Goal: Answer question/provide support: Share knowledge or assist other users

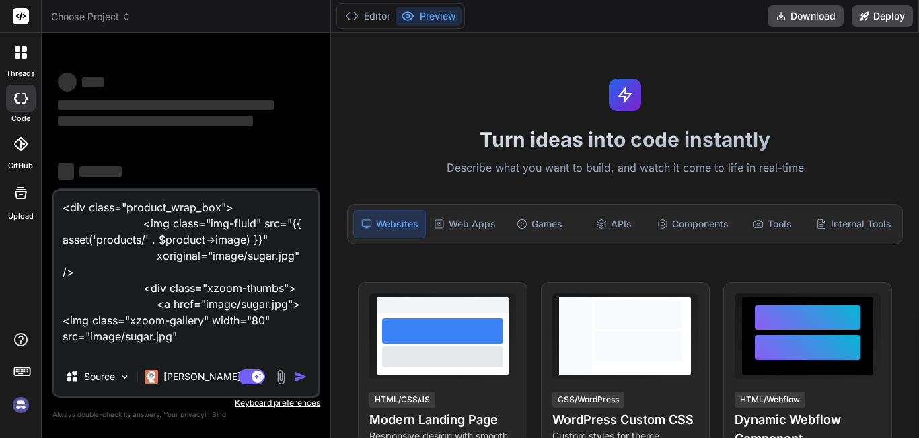
click at [255, 274] on textarea "<div class="product_wrap_box"> <img class="img-fluid" src="{{ asset('products/'…" at bounding box center [186, 274] width 264 height 167
click at [15, 405] on img at bounding box center [20, 405] width 23 height 23
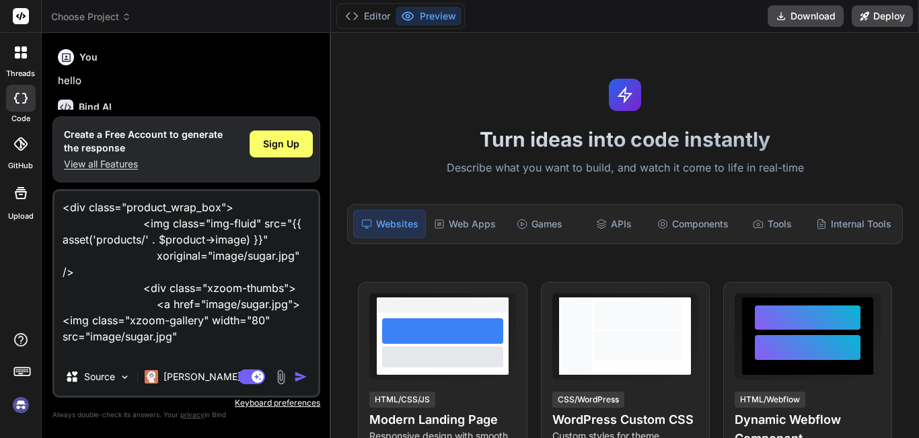
scroll to position [45, 0]
type textarea "x"
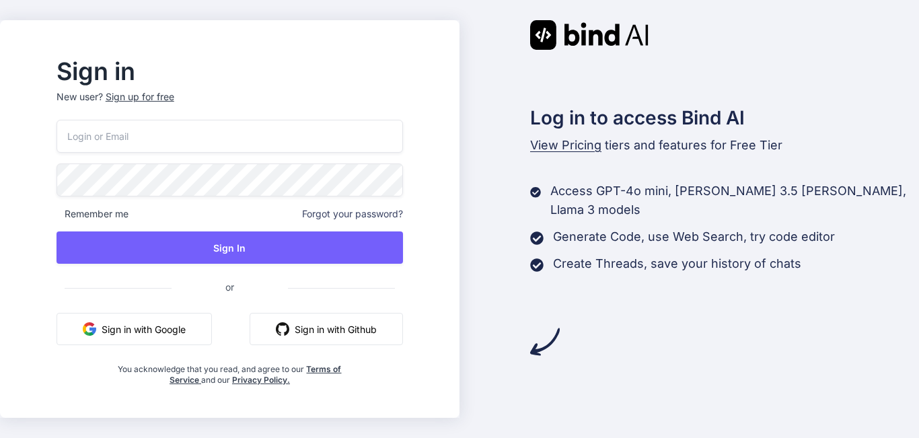
click at [186, 129] on input "email" at bounding box center [230, 136] width 347 height 33
click at [175, 99] on p "New user? Sign up for free" at bounding box center [230, 105] width 347 height 30
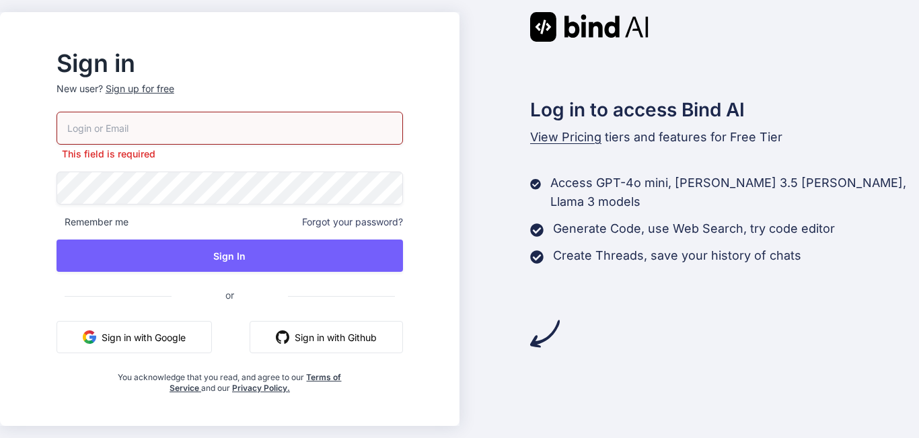
click at [174, 86] on div "Sign up for free" at bounding box center [140, 88] width 69 height 13
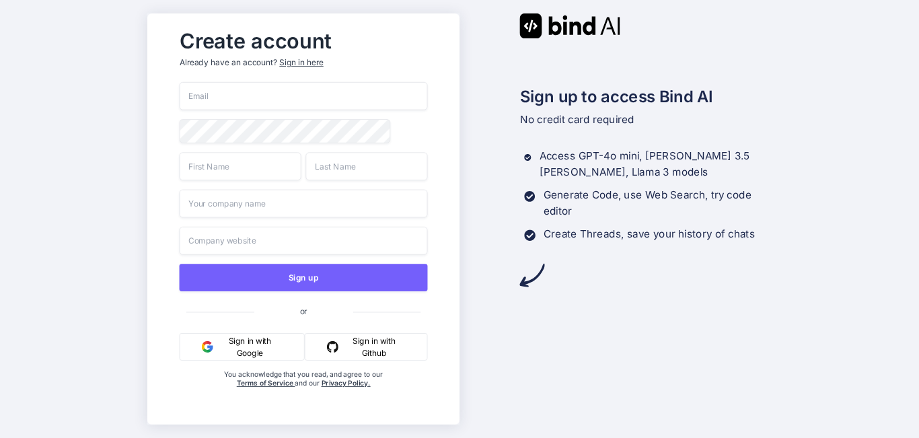
click at [189, 86] on input "email" at bounding box center [303, 96] width 248 height 28
click at [223, 89] on input "email" at bounding box center [303, 96] width 248 height 28
type input "t"
type input "rolex@yopmail.com"
click at [255, 162] on input "text" at bounding box center [240, 166] width 122 height 28
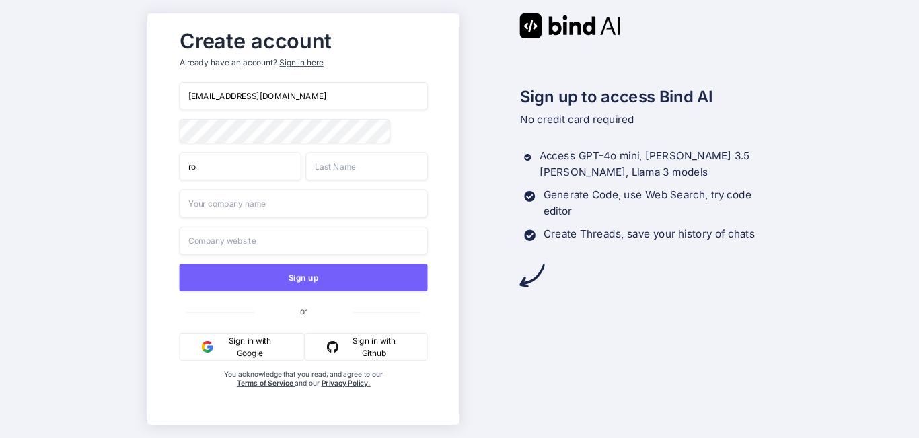
type input "ro"
click at [354, 173] on input "text" at bounding box center [366, 166] width 122 height 28
type input "lex"
click at [335, 199] on input "text" at bounding box center [303, 204] width 248 height 28
type input "microsoft"
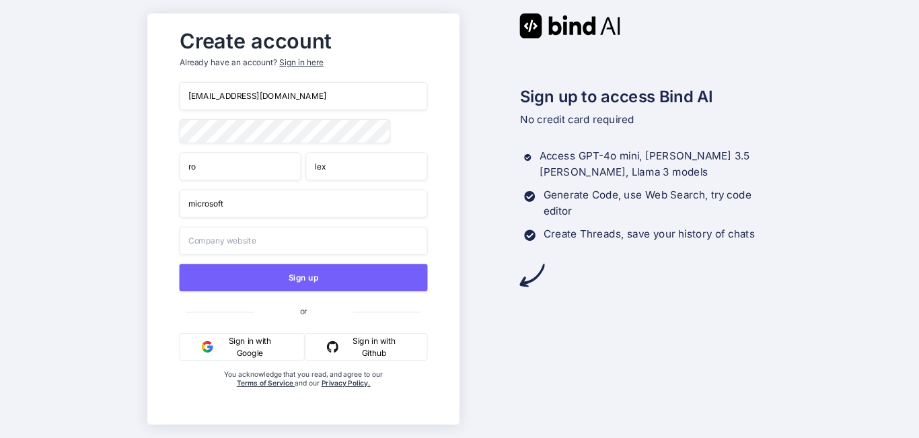
click at [292, 244] on input "text" at bounding box center [303, 241] width 248 height 28
type input "microsoft.com"
drag, startPoint x: 312, startPoint y: 97, endPoint x: 109, endPoint y: 98, distance: 203.2
click at [109, 98] on div "Create account Already have an account? Sign in here rolex@yopmail.com ro lex m…" at bounding box center [459, 219] width 919 height 438
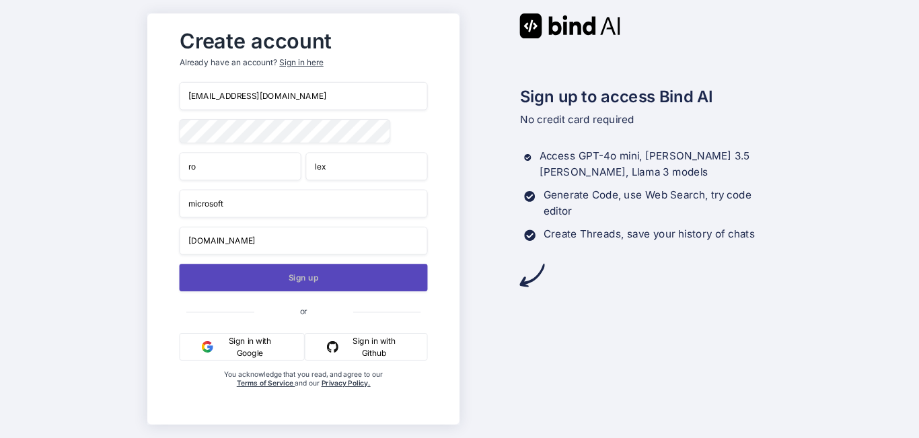
click at [287, 282] on button "Sign up" at bounding box center [303, 278] width 248 height 28
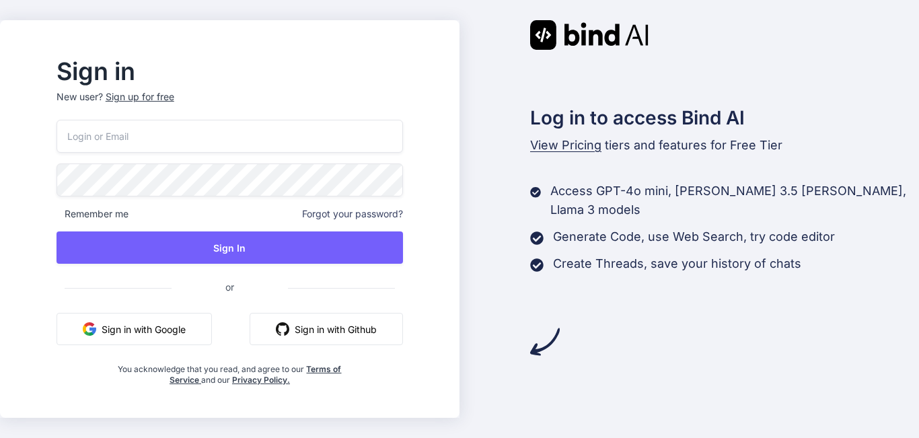
click at [215, 138] on input "email" at bounding box center [230, 136] width 347 height 33
type input "r"
paste input "rolex@yopmail.com"
type input "rolex@yopmail.com"
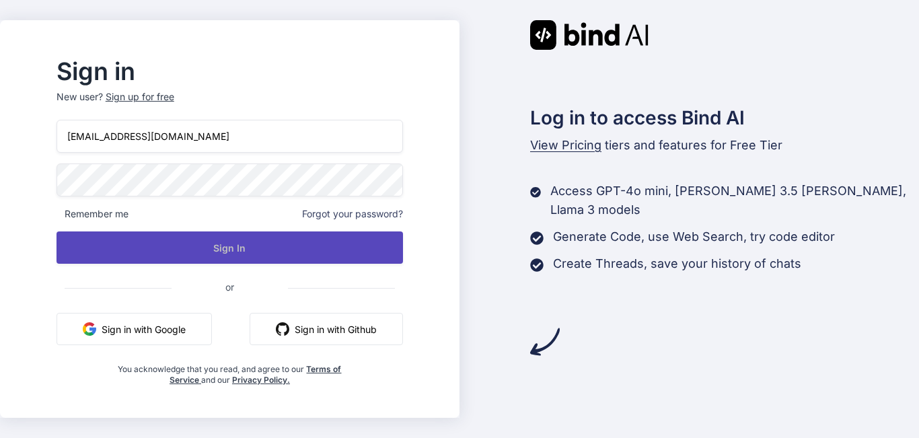
click at [250, 237] on button "Sign In" at bounding box center [230, 247] width 347 height 32
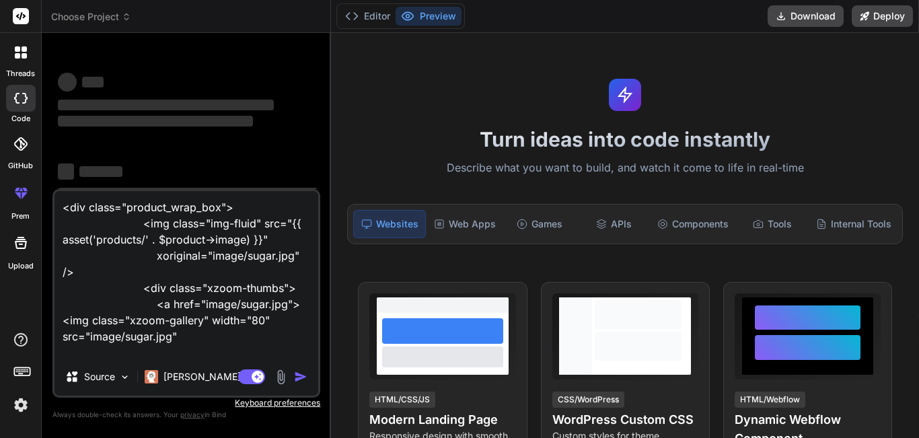
type textarea "x"
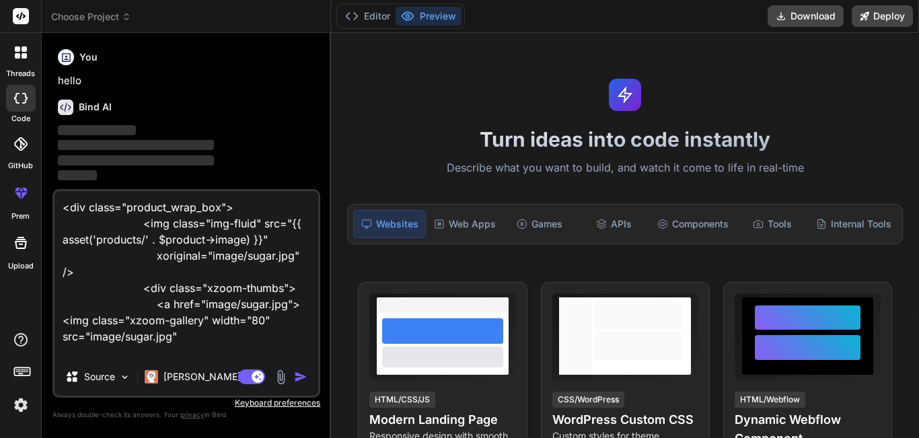
drag, startPoint x: 273, startPoint y: 344, endPoint x: 52, endPoint y: 193, distance: 267.2
click at [52, 193] on div "<div class="product_wrap_box"> <img class="img-fluid" src="{{ asset('products/'…" at bounding box center [186, 293] width 268 height 209
type textarea "xpreview="image/sugar.jpg"></a> <a href="image/sugar1.jpg"><img class="xzoom-ga…"
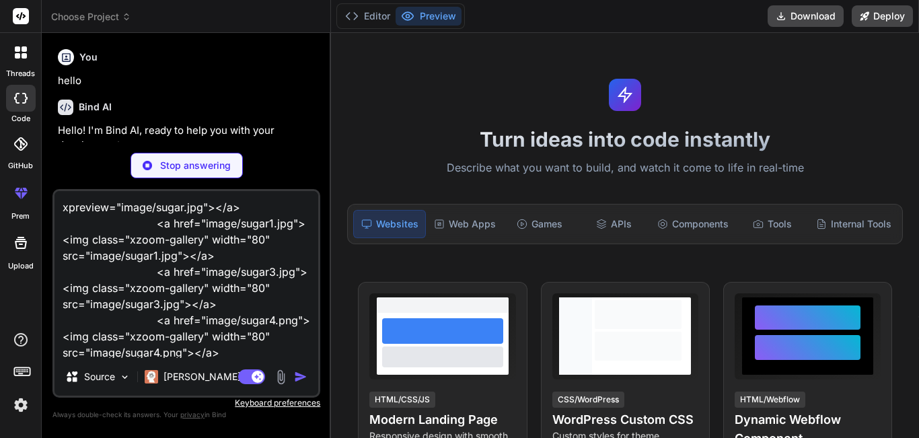
click at [221, 349] on textarea "xpreview="image/sugar.jpg"></a> <a href="image/sugar1.jpg"><img class="xzoom-ga…" at bounding box center [186, 274] width 264 height 167
type textarea "x"
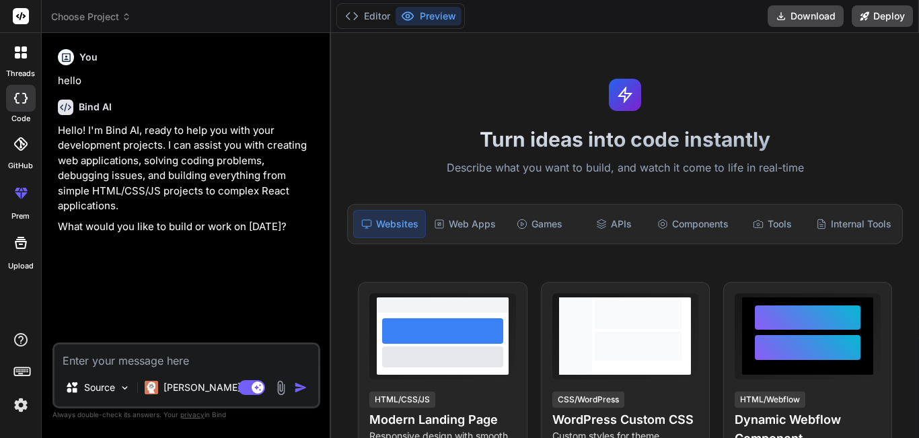
type textarea "x"
click at [155, 363] on textarea at bounding box center [186, 356] width 264 height 24
paste textarea "@extends('shopLayout.shopMain') @section('shopContent') <section class="product…"
type textarea "@extends('shopLayout.shopMain') @section('shopContent') <section class="product…"
type textarea "x"
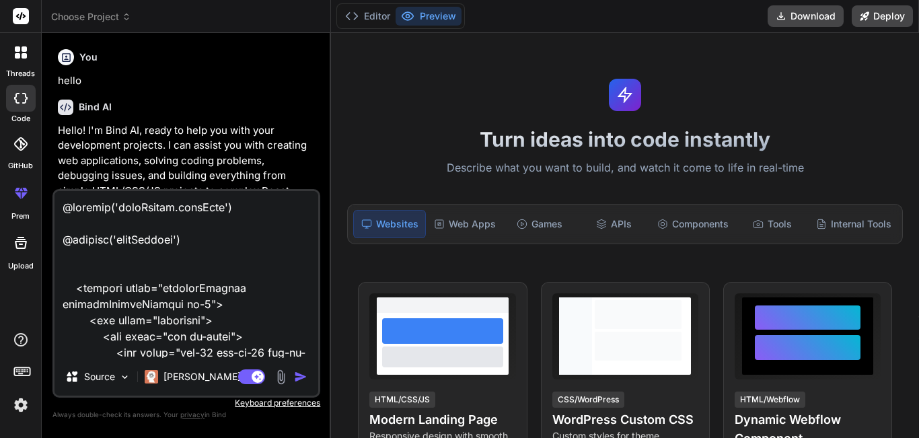
scroll to position [5782, 0]
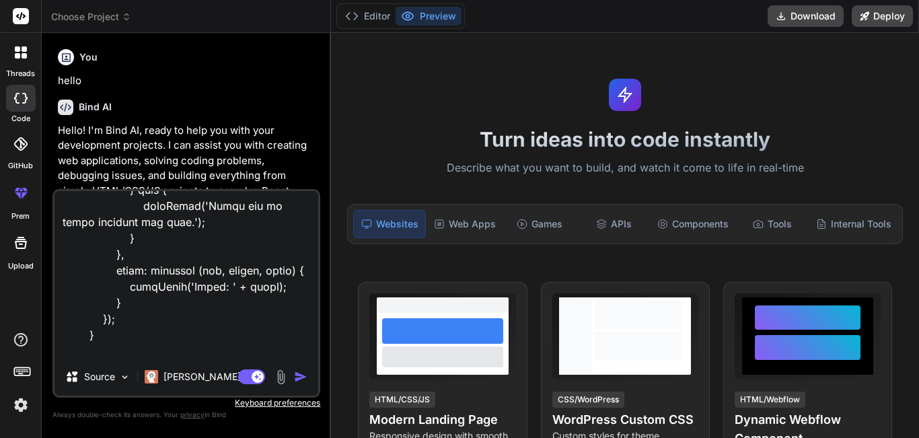
type textarea "@extends('shopLayout.shopMain') @section('shopContent') <section class="product…"
type textarea "x"
type textarea "@extends('shopLayout.shopMain') @section('shopContent') <section class="product…"
type textarea "x"
type textarea "@extends('shopLayout.shopMain') @section('shopContent') <section class="product…"
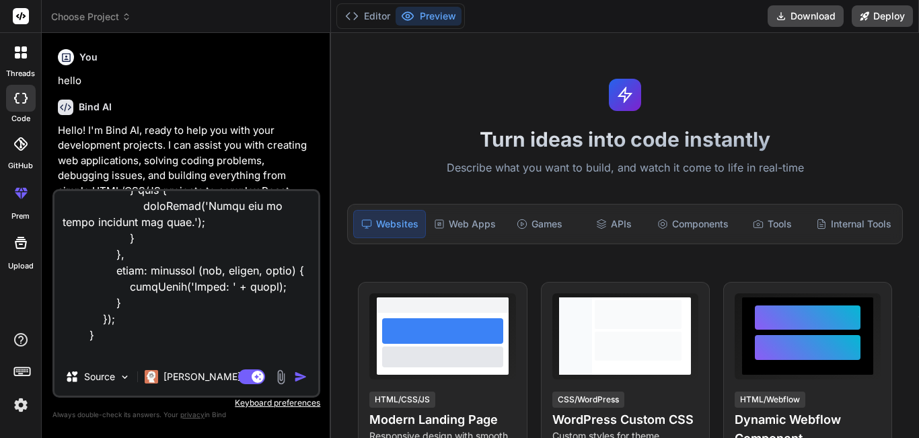
type textarea "x"
type textarea "@extends('shopLayout.shopMain') @section('shopContent') <section class="product…"
type textarea "x"
type textarea "@extends('shopLayout.shopMain') @section('shopContent') <section class="product…"
type textarea "x"
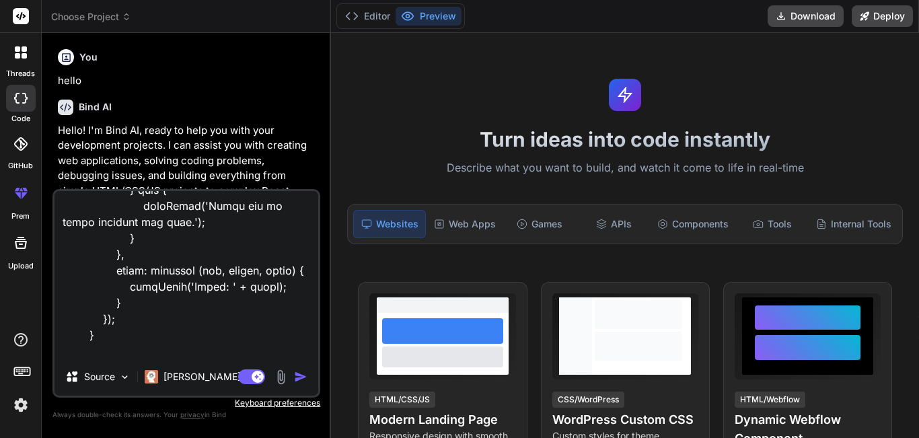
type textarea "@extends('shopLayout.shopMain') @section('shopContent') <section class="product…"
type textarea "x"
type textarea "@extends('shopLayout.shopMain') @section('shopContent') <section class="product…"
type textarea "x"
type textarea "@extends('shopLayout.shopMain') @section('shopContent') <section class="product…"
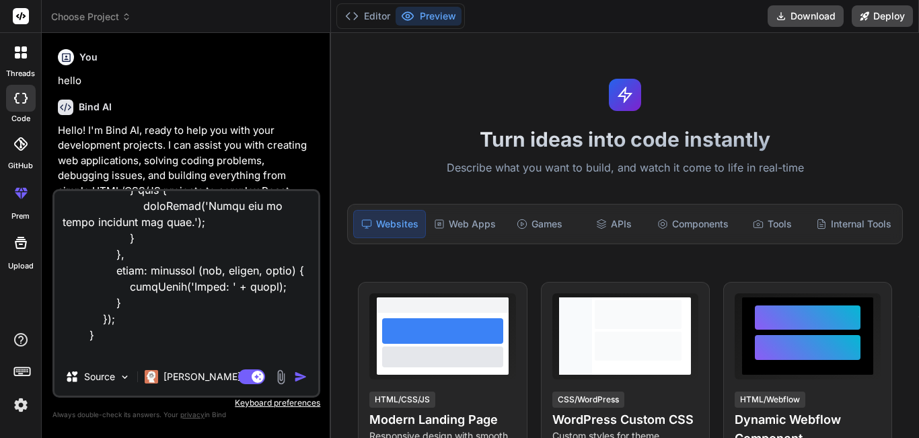
type textarea "x"
type textarea "@extends('shopLayout.shopMain') @section('shopContent') <section class="product…"
type textarea "x"
type textarea "@extends('shopLayout.shopMain') @section('shopContent') <section class="product…"
type textarea "x"
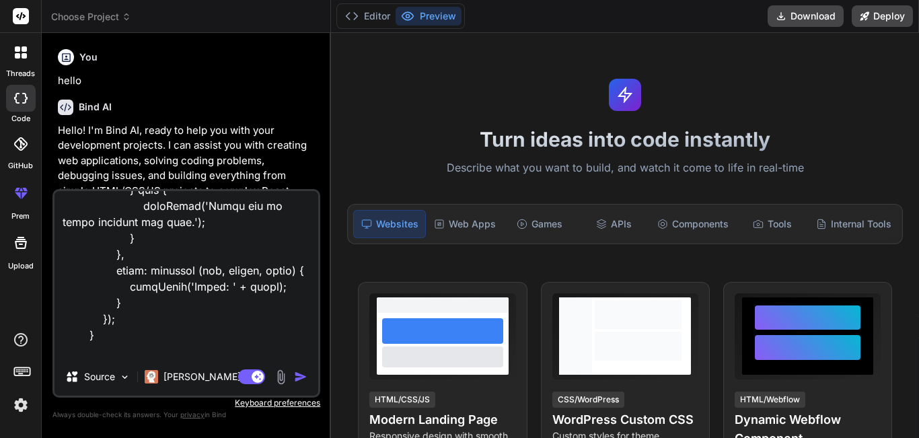
type textarea "@extends('shopLayout.shopMain') @section('shopContent') <section class="product…"
type textarea "x"
type textarea "@extends('shopLayout.shopMain') @section('shopContent') <section class="product…"
type textarea "x"
type textarea "@extends('shopLayout.shopMain') @section('shopContent') <section class="product…"
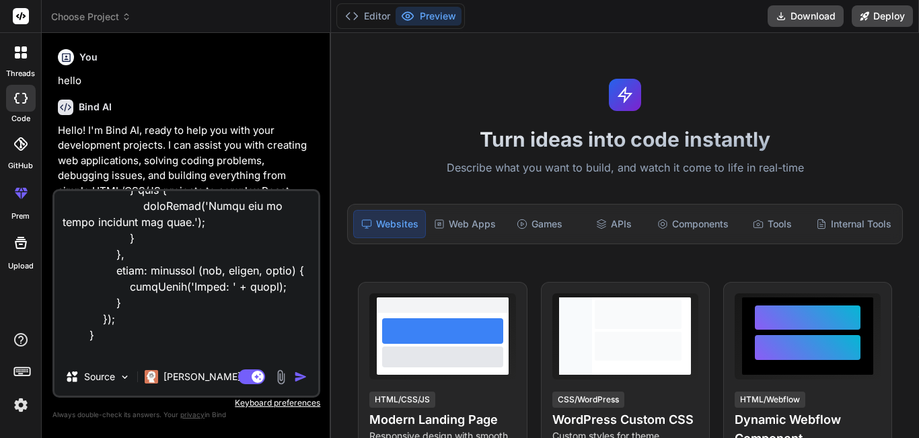
type textarea "x"
type textarea "@extends('shopLayout.shopMain') @section('shopContent') <section class="product…"
type textarea "x"
type textarea "@extends('shopLayout.shopMain') @section('shopContent') <section class="product…"
type textarea "x"
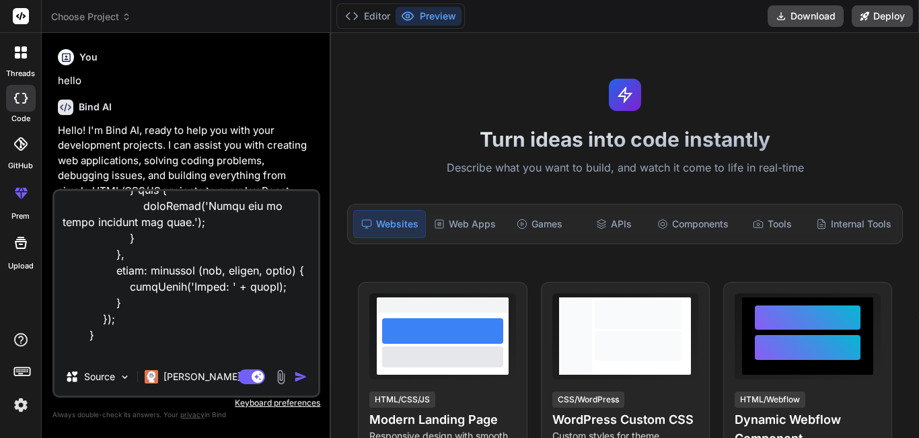
type textarea "@extends('shopLayout.shopMain') @section('shopContent') <section class="product…"
type textarea "x"
type textarea "@extends('shopLayout.shopMain') @section('shopContent') <section class="product…"
type textarea "x"
type textarea "@extends('shopLayout.shopMain') @section('shopContent') <section class="product…"
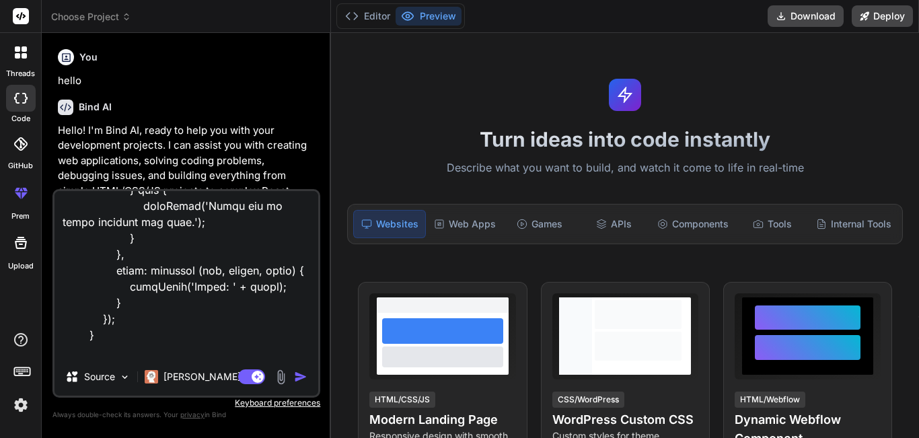
type textarea "x"
type textarea "@extends('shopLayout.shopMain') @section('shopContent') <section class="product…"
type textarea "x"
type textarea "@extends('shopLayout.shopMain') @section('shopContent') <section class="product…"
type textarea "x"
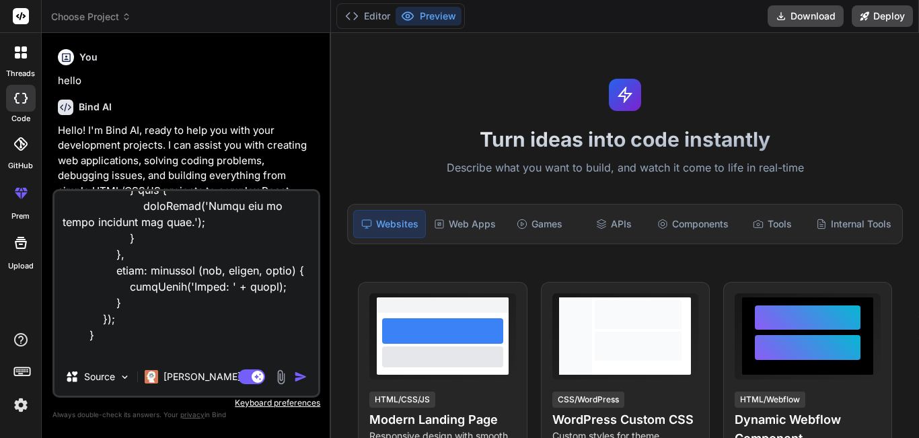
type textarea "@extends('shopLayout.shopMain') @section('shopContent') <section class="product…"
type textarea "x"
type textarea "@extends('shopLayout.shopMain') @section('shopContent') <section class="product…"
type textarea "x"
type textarea "@extends('shopLayout.shopMain') @section('shopContent') <section class="product…"
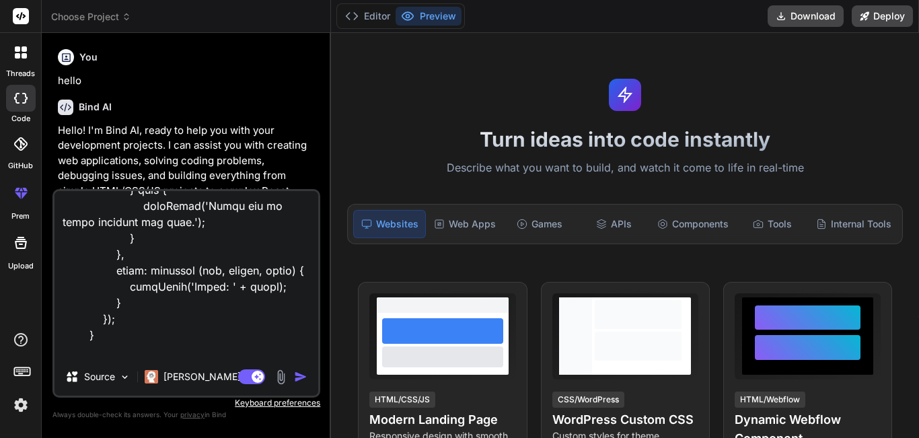
type textarea "x"
type textarea "@extends('shopLayout.shopMain') @section('shopContent') <section class="product…"
type textarea "x"
type textarea "@extends('shopLayout.shopMain') @section('shopContent') <section class="product…"
type textarea "x"
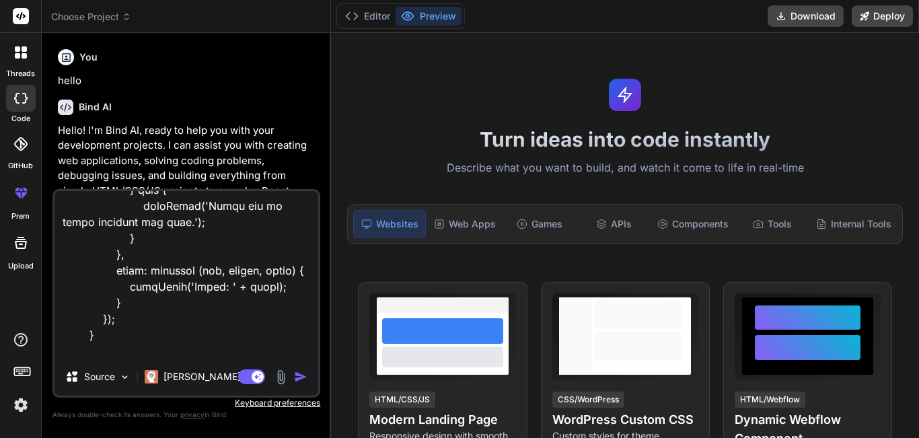
type textarea "@extends('shopLayout.shopMain') @section('shopContent') <section class="product…"
type textarea "x"
type textarea "@extends('shopLayout.shopMain') @section('shopContent') <section class="product…"
type textarea "x"
type textarea "@extends('shopLayout.shopMain') @section('shopContent') <section class="product…"
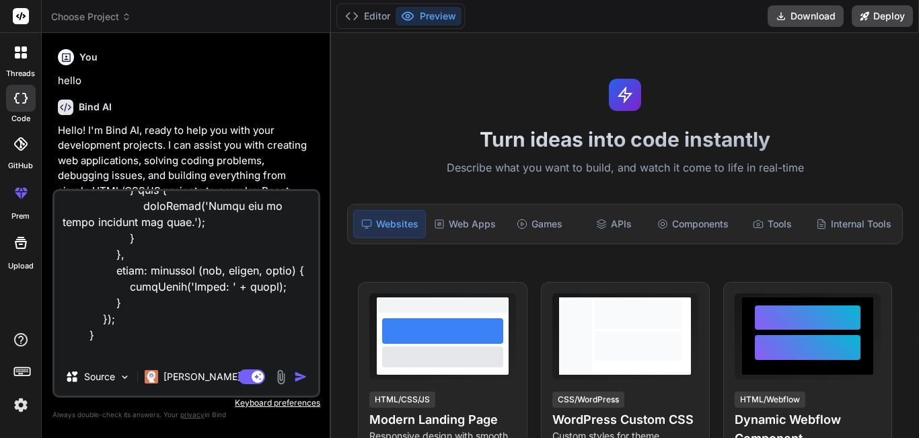
type textarea "x"
type textarea "@extends('shopLayout.shopMain') @section('shopContent') <section class="product…"
type textarea "x"
type textarea "@extends('shopLayout.shopMain') @section('shopContent') <section class="product…"
type textarea "x"
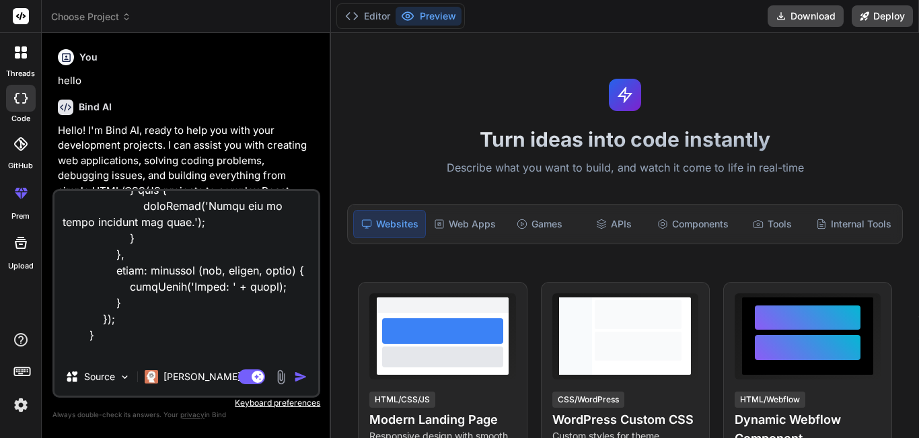
type textarea "@extends('shopLayout.shopMain') @section('shopContent') <section class="product…"
type textarea "x"
type textarea "@extends('shopLayout.shopMain') @section('shopContent') <section class="product…"
type textarea "x"
type textarea "@extends('shopLayout.shopMain') @section('shopContent') <section class="product…"
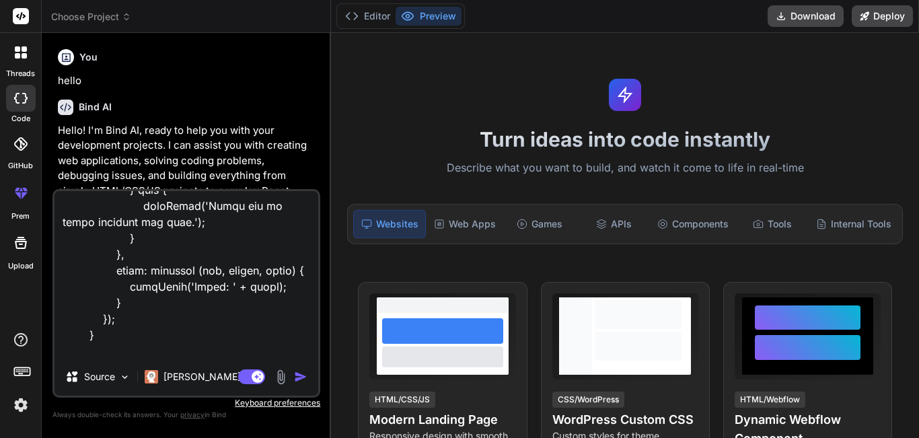
type textarea "x"
type textarea "@extends('shopLayout.shopMain') @section('shopContent') <section class="product…"
type textarea "x"
type textarea "@extends('shopLayout.shopMain') @section('shopContent') <section class="product…"
type textarea "x"
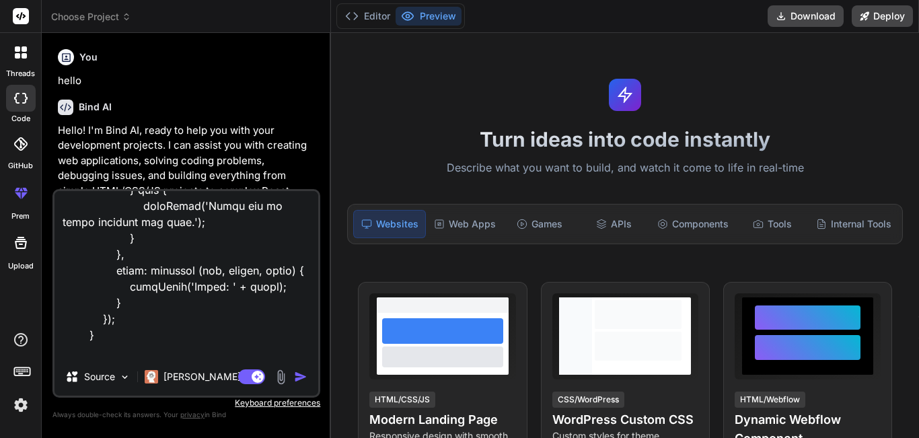
type textarea "@extends('shopLayout.shopMain') @section('shopContent') <section class="product…"
type textarea "x"
type textarea "@extends('shopLayout.shopMain') @section('shopContent') <section class="product…"
type textarea "x"
type textarea "@extends('shopLayout.shopMain') @section('shopContent') <section class="product…"
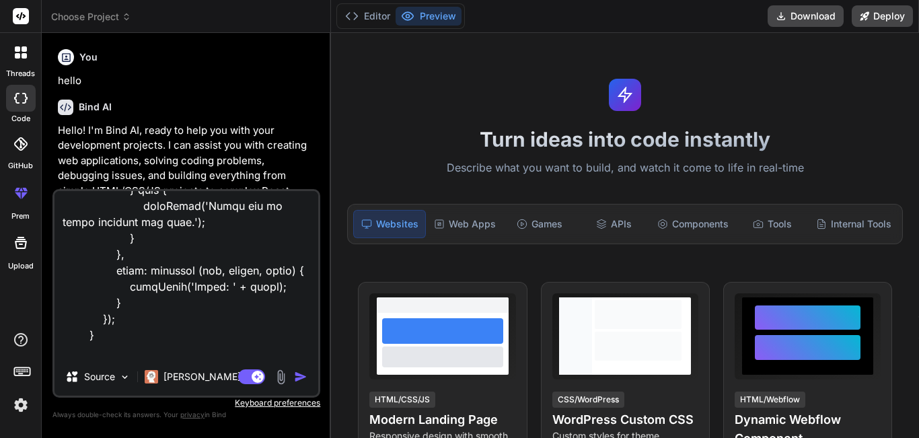
type textarea "x"
type textarea "@extends('shopLayout.shopMain') @section('shopContent') <section class="product…"
type textarea "x"
type textarea "@extends('shopLayout.shopMain') @section('shopContent') <section class="product…"
type textarea "x"
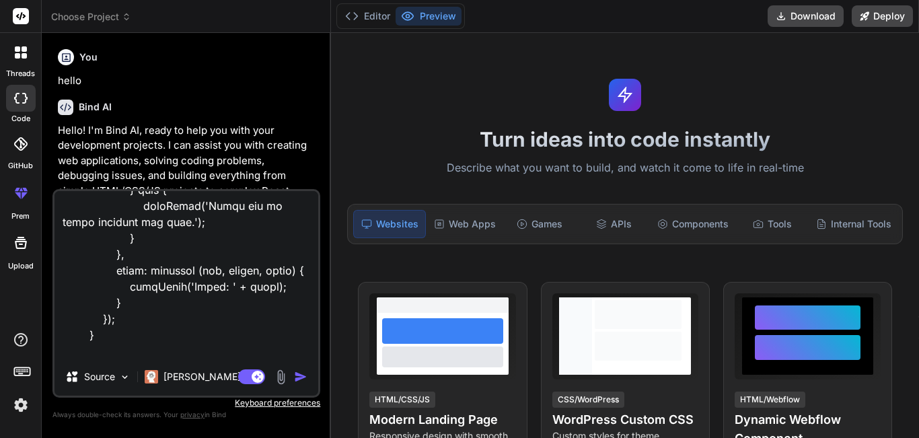
type textarea "@extends('shopLayout.shopMain') @section('shopContent') <section class="product…"
type textarea "x"
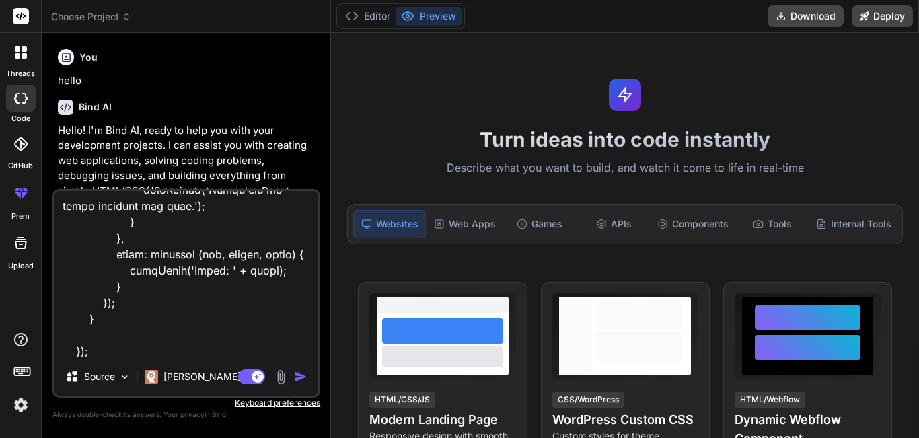
type textarea "@extends('shopLayout.shopMain') @section('shopContent') <section class="product…"
type textarea "x"
type textarea "@extends('shopLayout.shopMain') @section('shopContent') <section class="product…"
type textarea "x"
type textarea "@extends('shopLayout.shopMain') @section('shopContent') <section class="product…"
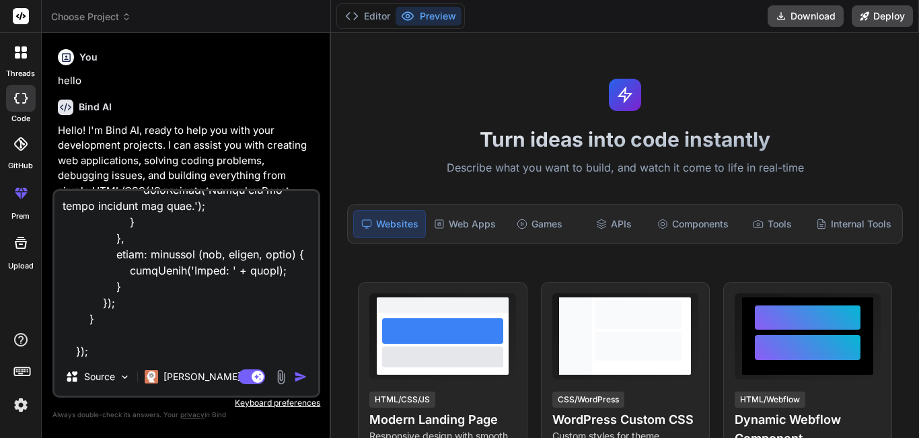
type textarea "x"
type textarea "@extends('shopLayout.shopMain') @section('shopContent') <section class="product…"
type textarea "x"
type textarea "@extends('shopLayout.shopMain') @section('shopContent') <section class="product…"
type textarea "x"
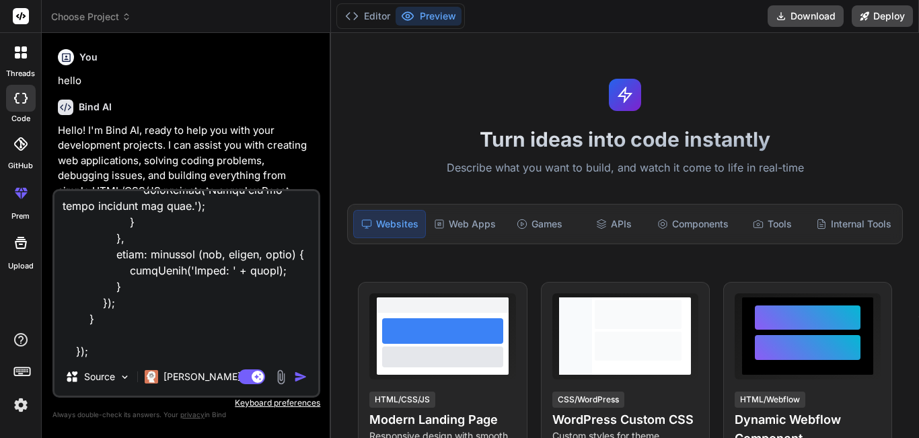
type textarea "@extends('shopLayout.shopMain') @section('shopContent') <section class="product…"
type textarea "x"
type textarea "@extends('shopLayout.shopMain') @section('shopContent') <section class="product…"
type textarea "x"
type textarea "@extends('shopLayout.shopMain') @section('shopContent') <section class="product…"
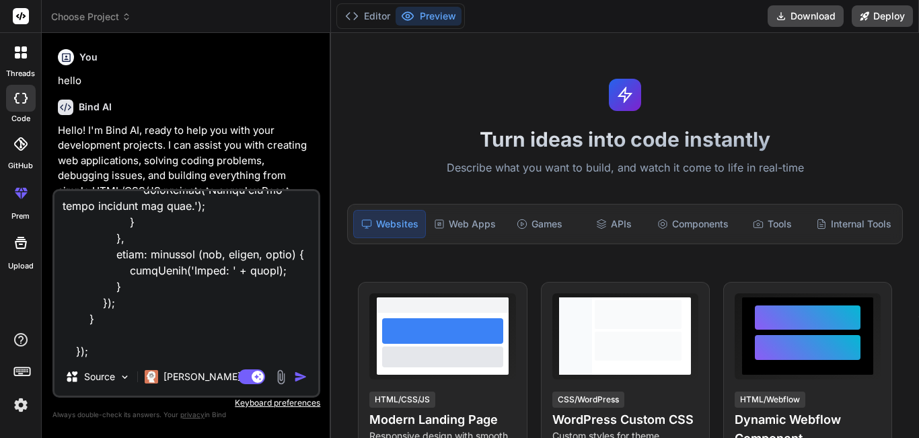
type textarea "x"
type textarea "@extends('shopLayout.shopMain') @section('shopContent') <section class="product…"
type textarea "x"
type textarea "@extends('shopLayout.shopMain') @section('shopContent') <section class="product…"
type textarea "x"
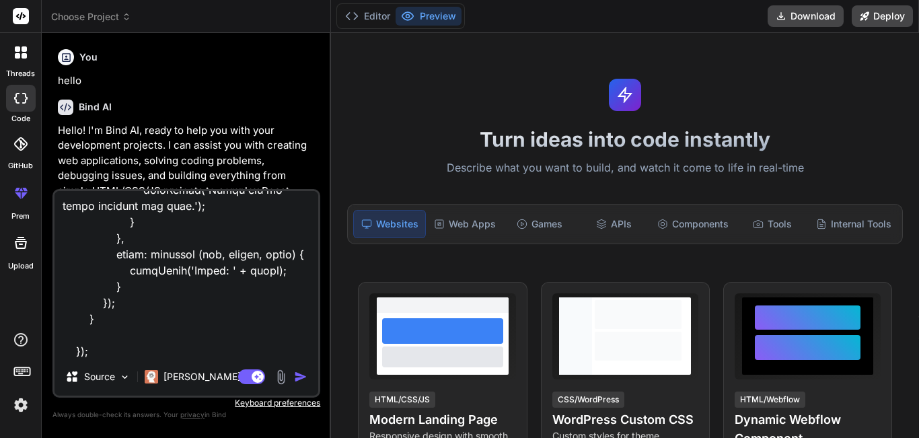
type textarea "@extends('shopLayout.shopMain') @section('shopContent') <section class="product…"
type textarea "x"
type textarea "@extends('shopLayout.shopMain') @section('shopContent') <section class="product…"
type textarea "x"
type textarea "@extends('shopLayout.shopMain') @section('shopContent') <section class="product…"
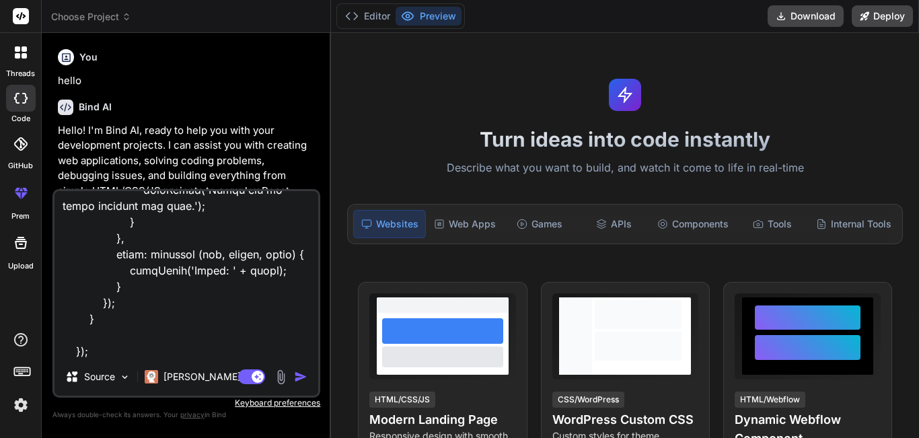
type textarea "x"
type textarea "@extends('shopLayout.shopMain') @section('shopContent') <section class="product…"
type textarea "x"
type textarea "@extends('shopLayout.shopMain') @section('shopContent') <section class="product…"
type textarea "x"
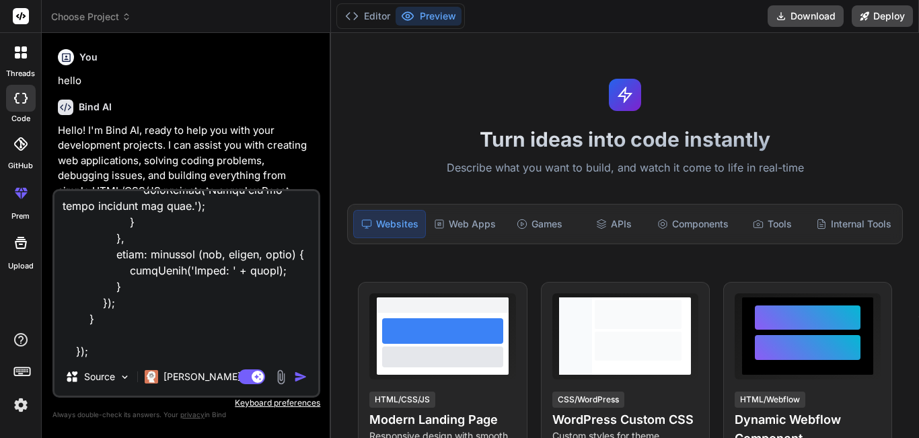
type textarea "@extends('shopLayout.shopMain') @section('shopContent') <section class="product…"
type textarea "x"
type textarea "@extends('shopLayout.shopMain') @section('shopContent') <section class="product…"
type textarea "x"
type textarea "@extends('shopLayout.shopMain') @section('shopContent') <section class="product…"
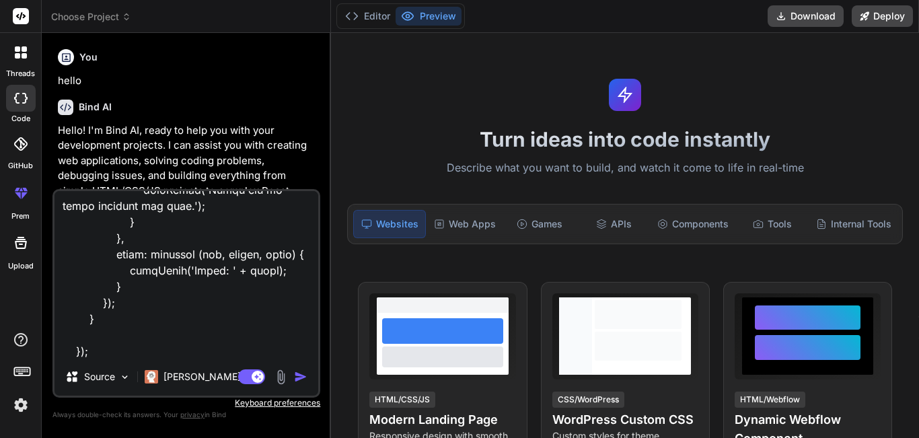
type textarea "x"
type textarea "@extends('shopLayout.shopMain') @section('shopContent') <section class="product…"
type textarea "x"
type textarea "@extends('shopLayout.shopMain') @section('shopContent') <section class="product…"
type textarea "x"
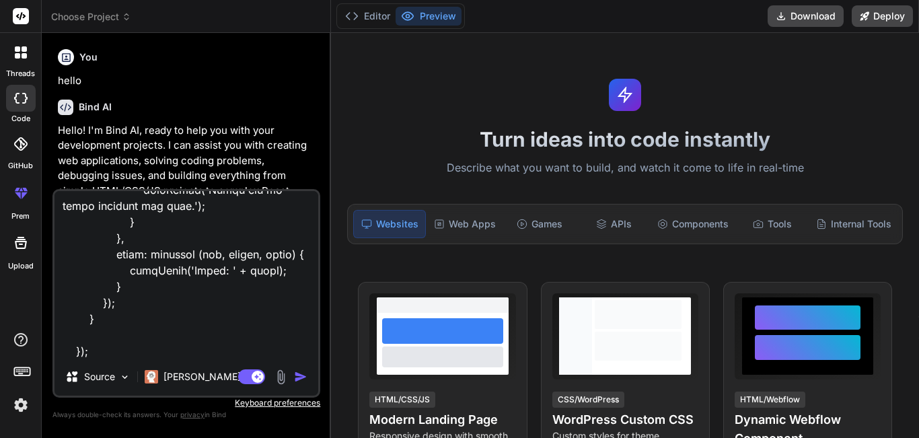
type textarea "@extends('shopLayout.shopMain') @section('shopContent') <section class="product…"
type textarea "x"
type textarea "@extends('shopLayout.shopMain') @section('shopContent') <section class="product…"
type textarea "x"
type textarea "@extends('shopLayout.shopMain') @section('shopContent') <section class="product…"
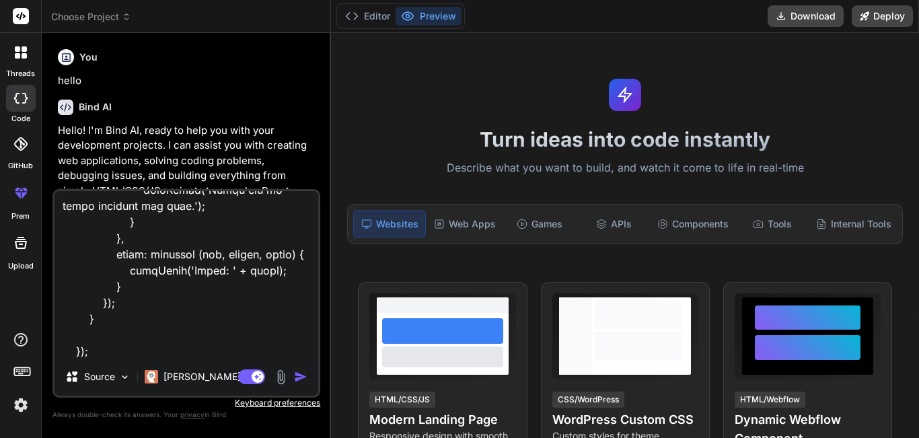
type textarea "x"
type textarea "@extends('shopLayout.shopMain') @section('shopContent') <section class="product…"
type textarea "x"
type textarea "@extends('shopLayout.shopMain') @section('shopContent') <section class="product…"
type textarea "x"
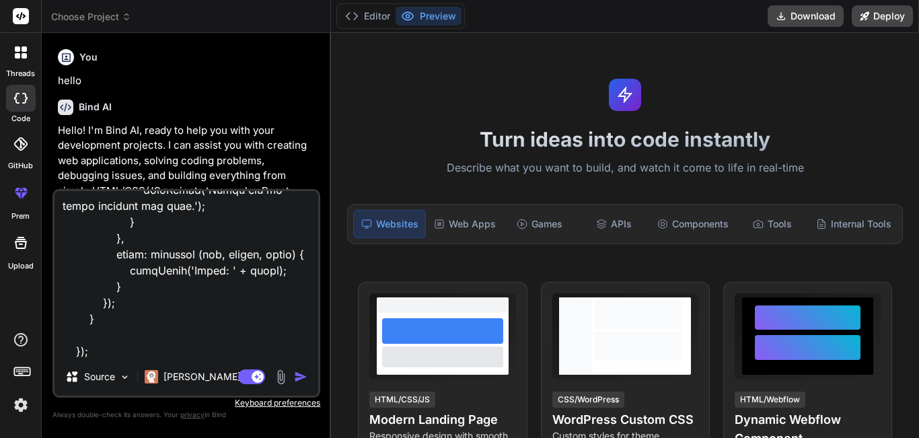
type textarea "@extends('shopLayout.shopMain') @section('shopContent') <section class="product…"
type textarea "x"
type textarea "@extends('shopLayout.shopMain') @section('shopContent') <section class="product…"
type textarea "x"
type textarea "@extends('shopLayout.shopMain') @section('shopContent') <section class="product…"
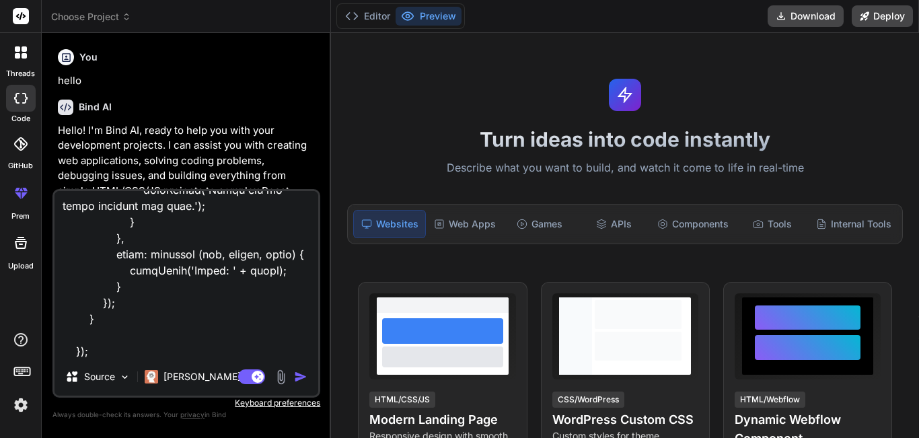
type textarea "x"
type textarea "@extends('shopLayout.shopMain') @section('shopContent') <section class="product…"
type textarea "x"
type textarea "@extends('shopLayout.shopMain') @section('shopContent') <section class="product…"
type textarea "x"
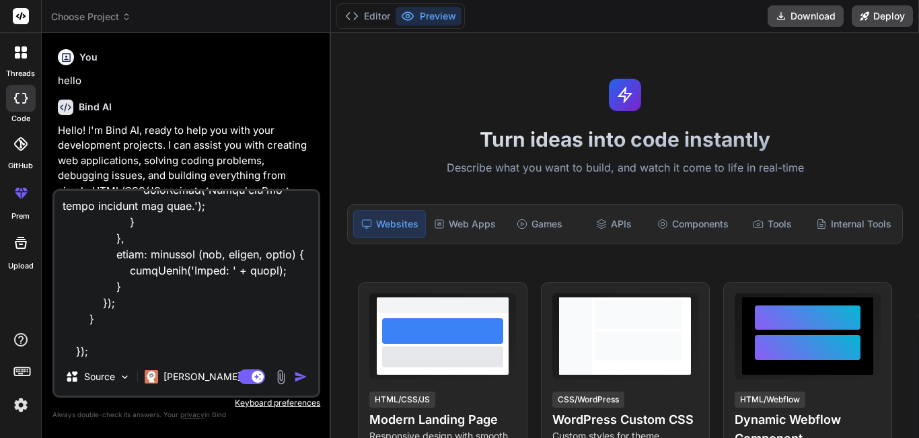
type textarea "@extends('shopLayout.shopMain') @section('shopContent') <section class="product…"
type textarea "x"
type textarea "@extends('shopLayout.shopMain') @section('shopContent') <section class="product…"
type textarea "x"
type textarea "@extends('shopLayout.shopMain') @section('shopContent') <section class="product…"
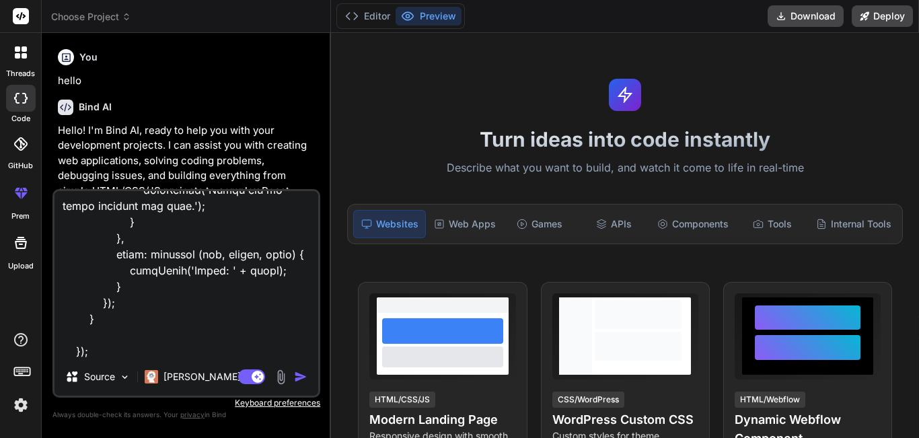
type textarea "x"
type textarea "@extends('shopLayout.shopMain') @section('shopContent') <section class="product…"
type textarea "x"
type textarea "@extends('shopLayout.shopMain') @section('shopContent') <section class="product…"
type textarea "x"
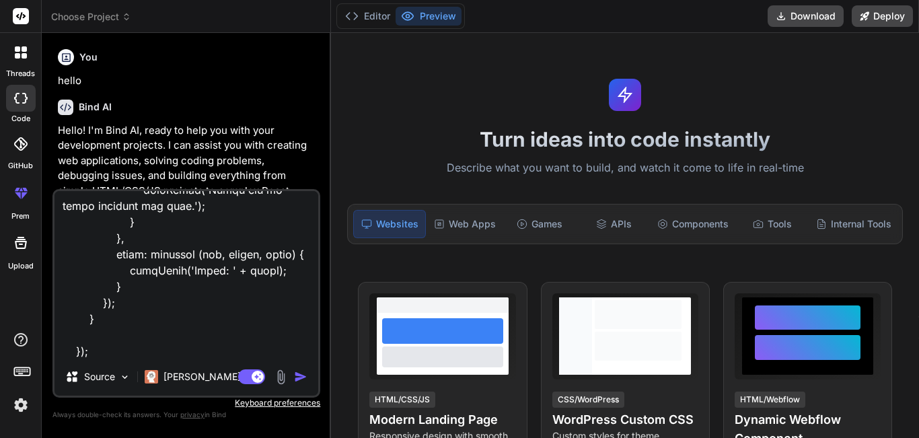
type textarea "@extends('shopLayout.shopMain') @section('shopContent') <section class="product…"
type textarea "x"
type textarea "@extends('shopLayout.shopMain') @section('shopContent') <section class="product…"
type textarea "x"
type textarea "@extends('shopLayout.shopMain') @section('shopContent') <section class="product…"
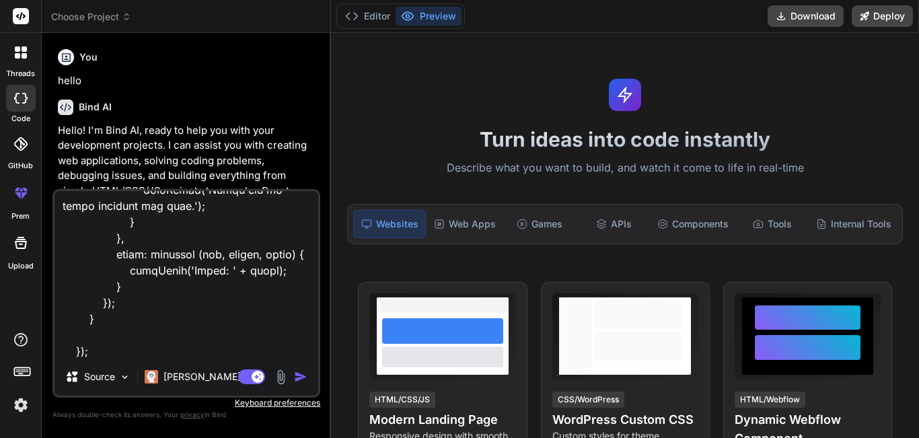
type textarea "x"
type textarea "@extends('shopLayout.shopMain') @section('shopContent') <section class="product…"
type textarea "x"
type textarea "@extends('shopLayout.shopMain') @section('shopContent') <section class="product…"
type textarea "x"
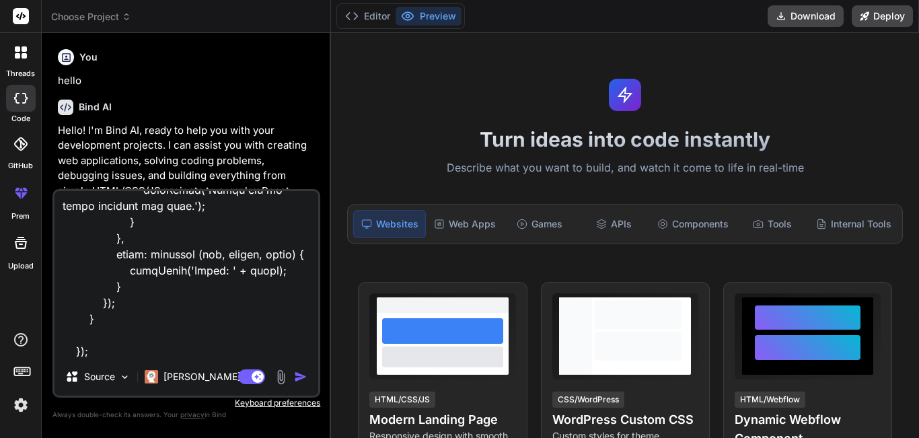
type textarea "@extends('shopLayout.shopMain') @section('shopContent') <section class="product…"
type textarea "x"
type textarea "@extends('shopLayout.shopMain') @section('shopContent') <section class="product…"
type textarea "x"
type textarea "@extends('shopLayout.shopMain') @section('shopContent') <section class="product…"
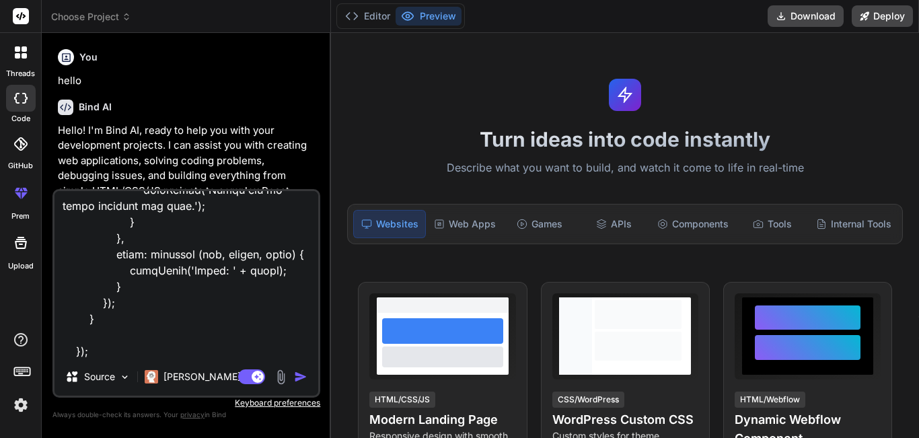
type textarea "x"
type textarea "@extends('shopLayout.shopMain') @section('shopContent') <section class="product…"
type textarea "x"
type textarea "@extends('shopLayout.shopMain') @section('shopContent') <section class="product…"
type textarea "x"
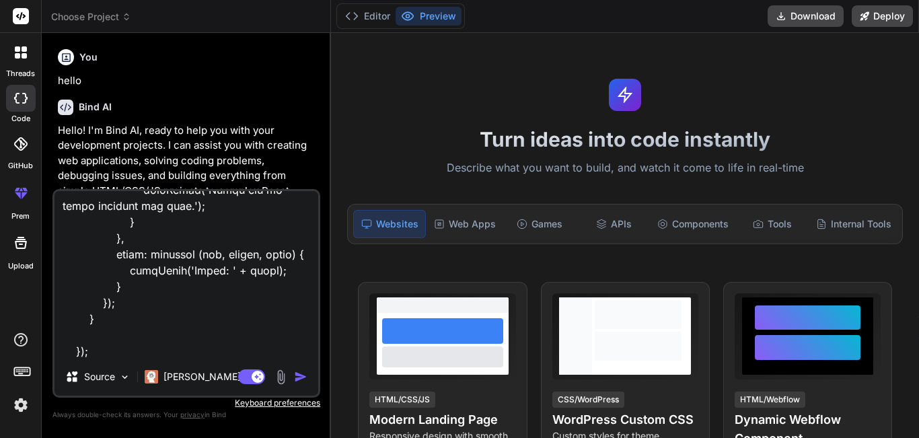
type textarea "@extends('shopLayout.shopMain') @section('shopContent') <section class="product…"
type textarea "x"
type textarea "@extends('shopLayout.shopMain') @section('shopContent') <section class="product…"
type textarea "x"
type textarea "@extends('shopLayout.shopMain') @section('shopContent') <section class="product…"
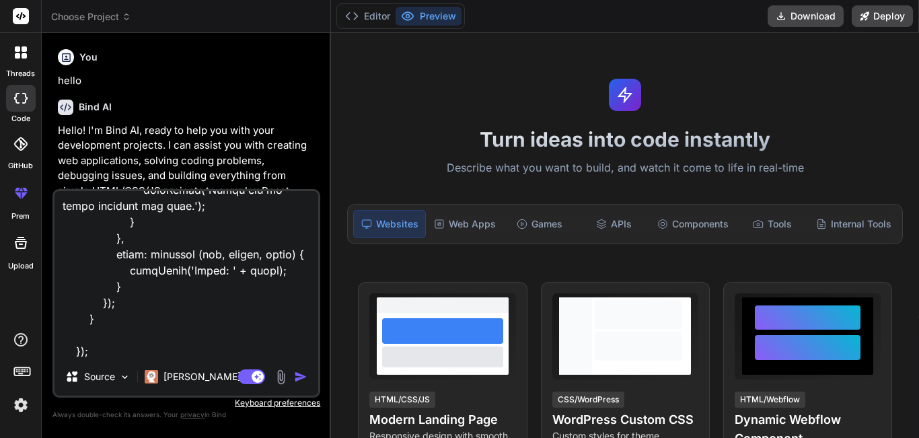
type textarea "x"
type textarea "@extends('shopLayout.shopMain') @section('shopContent') <section class="product…"
type textarea "x"
type textarea "@extends('shopLayout.shopMain') @section('shopContent') <section class="product…"
type textarea "x"
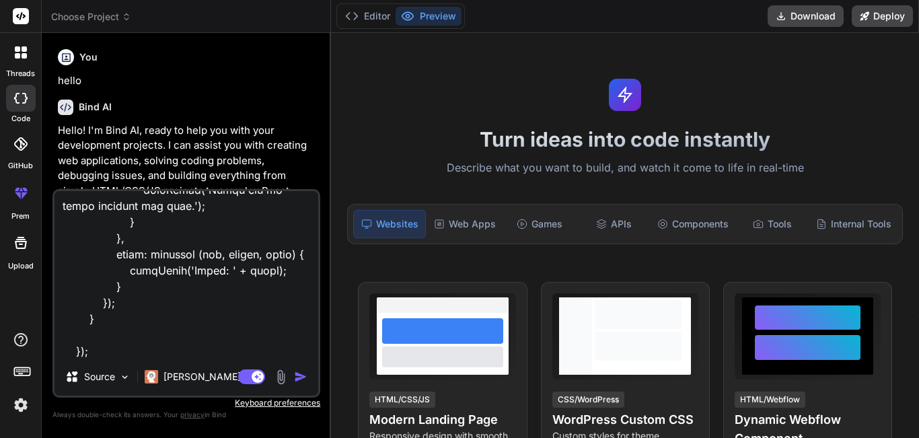
scroll to position [5815, 0]
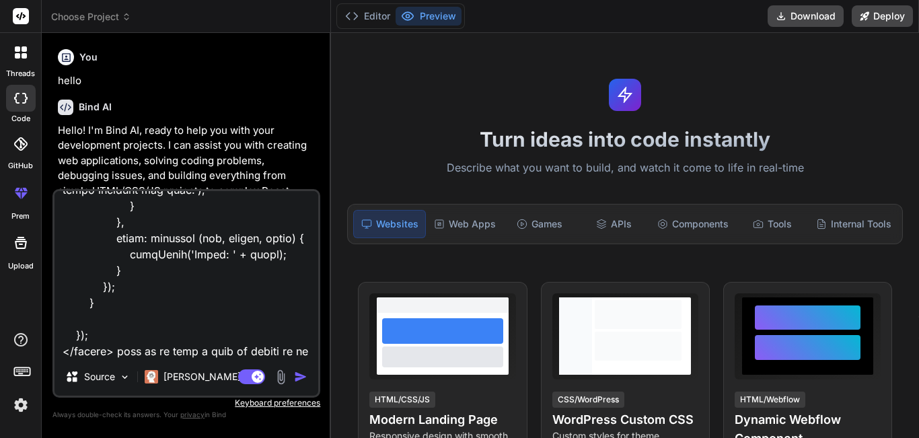
type textarea "@extends('shopLayout.shopMain') @section('shopContent') <section class="product…"
type textarea "x"
type textarea "@extends('shopLayout.shopMain') @section('shopContent') <section class="product…"
type textarea "x"
type textarea "@extends('shopLayout.shopMain') @section('shopContent') <section class="product…"
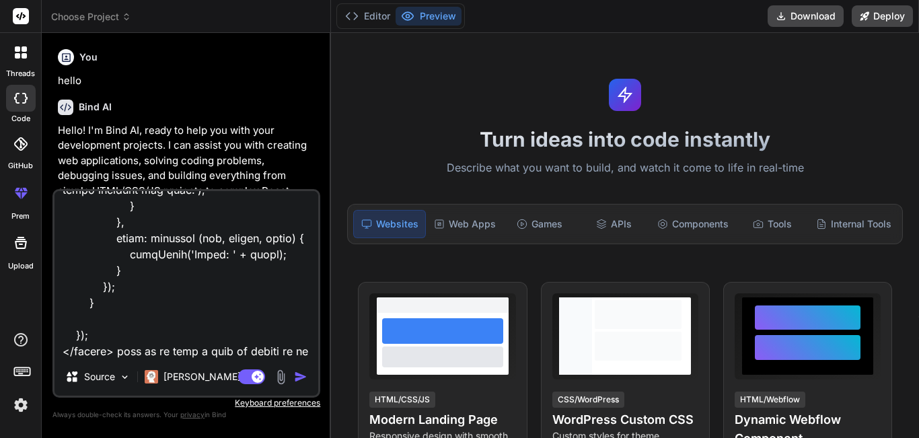
type textarea "x"
type textarea "@extends('shopLayout.shopMain') @section('shopContent') <section class="product…"
type textarea "x"
type textarea "@extends('shopLayout.shopMain') @section('shopContent') <section class="product…"
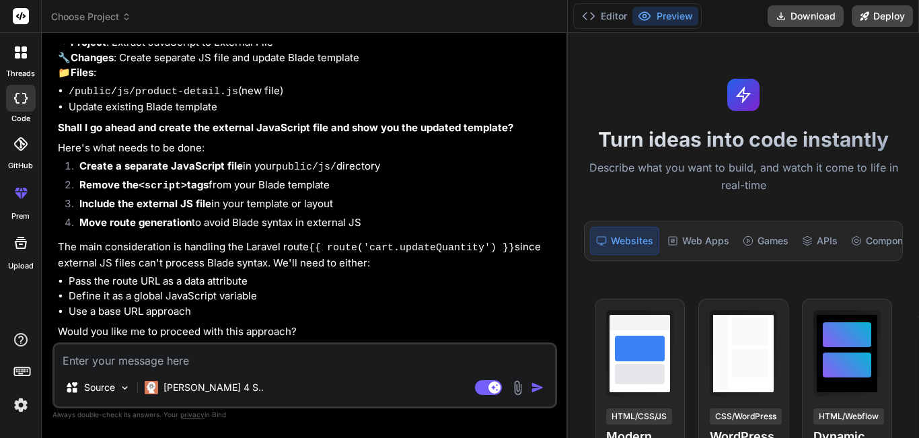
scroll to position [1525, 0]
drag, startPoint x: 330, startPoint y: 169, endPoint x: 846, endPoint y: 172, distance: 516.1
click at [846, 172] on div "Choose Project Created with Pixso. Bind AI Web Search Created with Pixso. Code …" at bounding box center [480, 219] width 877 height 438
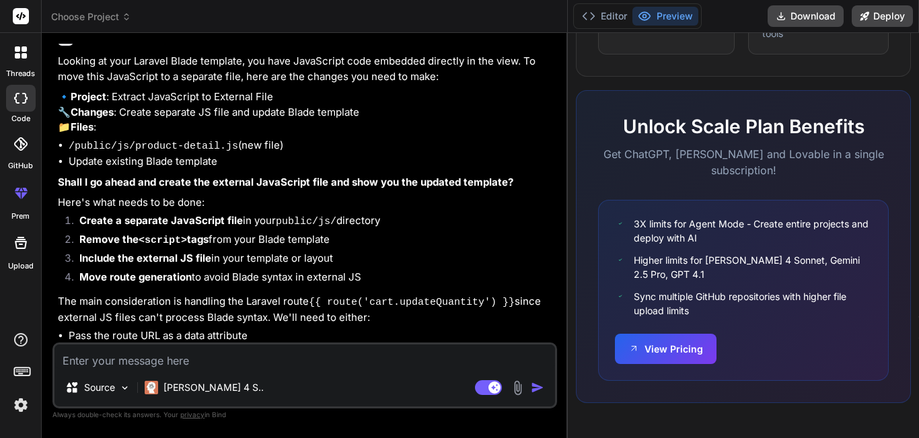
scroll to position [1457, 0]
drag, startPoint x: 65, startPoint y: 176, endPoint x: 243, endPoint y: 172, distance: 178.3
click at [243, 170] on ul "/public/js/product-detail.js (new file) Update existing Blade template" at bounding box center [306, 155] width 497 height 32
click at [243, 170] on li "Update existing Blade template" at bounding box center [312, 162] width 486 height 15
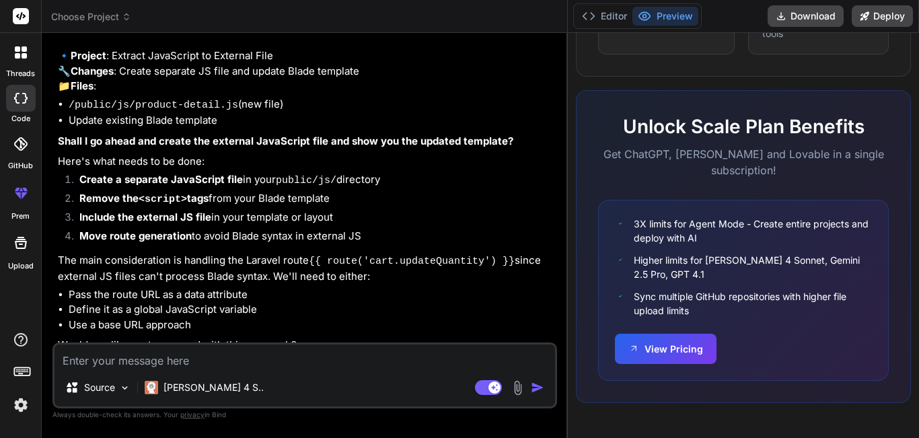
scroll to position [1525, 0]
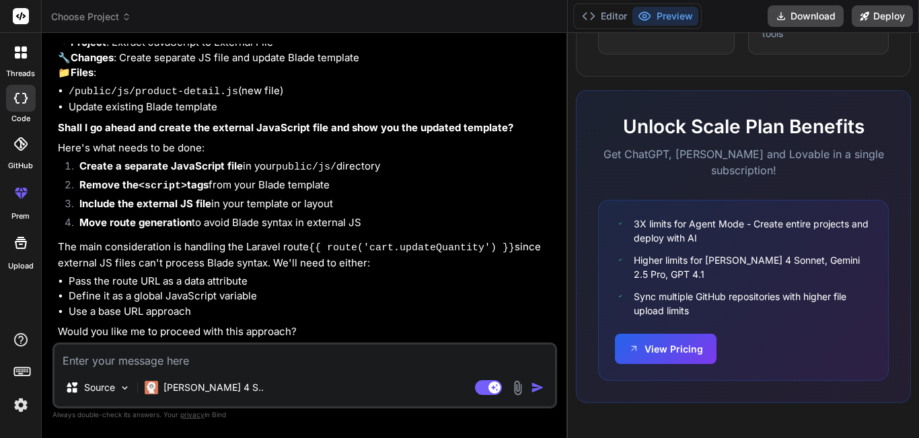
click at [183, 208] on strong "Include the external JS file" at bounding box center [145, 203] width 132 height 13
click at [272, 202] on li "Include the external JS file in your template or layout" at bounding box center [312, 205] width 486 height 19
drag, startPoint x: 263, startPoint y: 293, endPoint x: 55, endPoint y: 293, distance: 207.9
click at [54, 293] on div "You hello Bind AI Hello! I'm Bind AI, ready to help you with your development p…" at bounding box center [304, 241] width 505 height 394
click at [190, 349] on textarea at bounding box center [304, 356] width 501 height 24
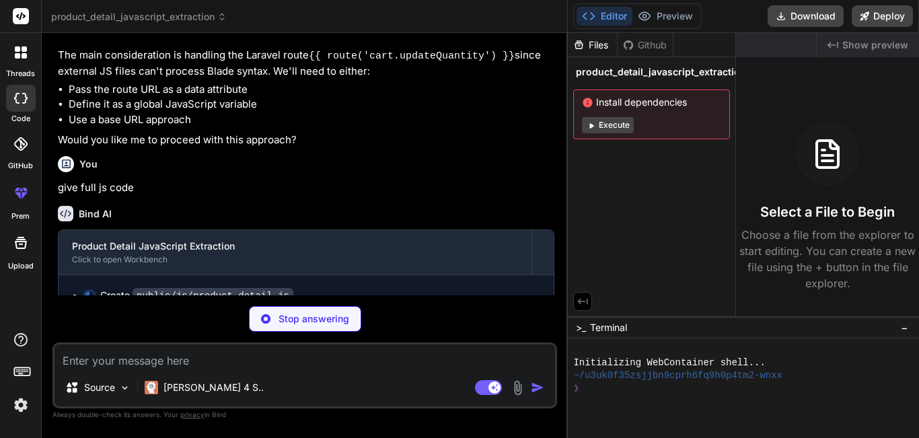
scroll to position [1739, 0]
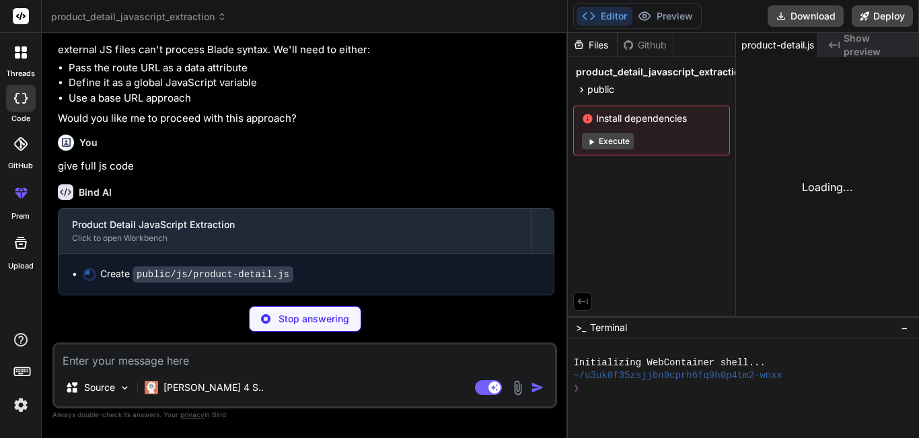
click at [637, 111] on div "Install dependencies Execute" at bounding box center [651, 131] width 157 height 50
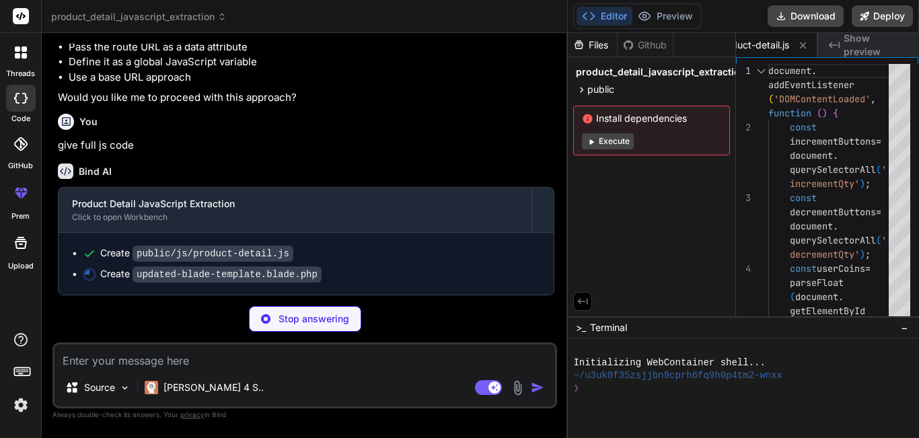
scroll to position [1759, 0]
click at [624, 81] on div "public" at bounding box center [651, 89] width 157 height 16
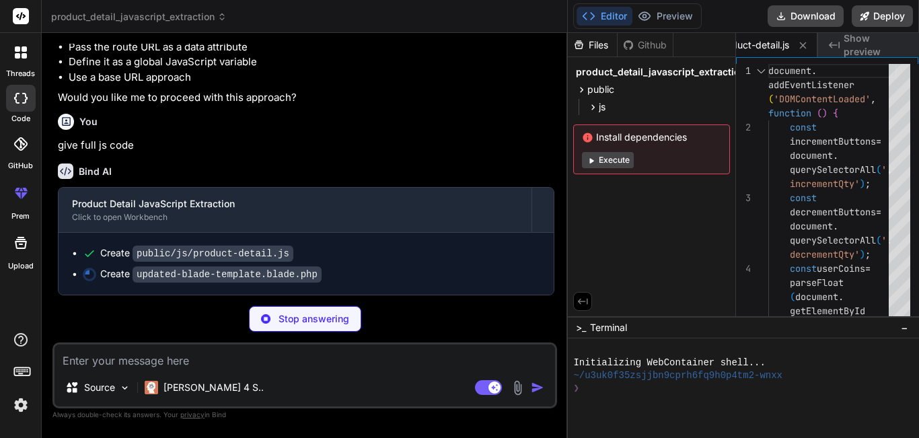
click at [635, 152] on span "Execute" at bounding box center [651, 160] width 139 height 16
click at [626, 159] on button "Execute" at bounding box center [608, 160] width 52 height 16
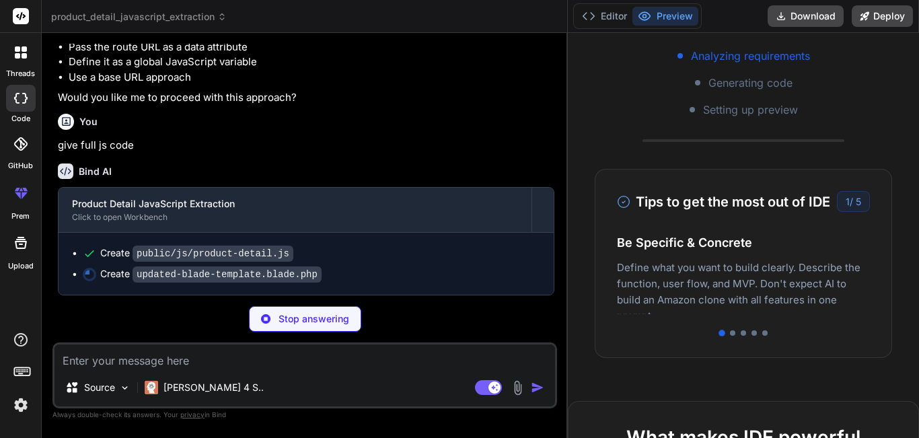
scroll to position [0, 0]
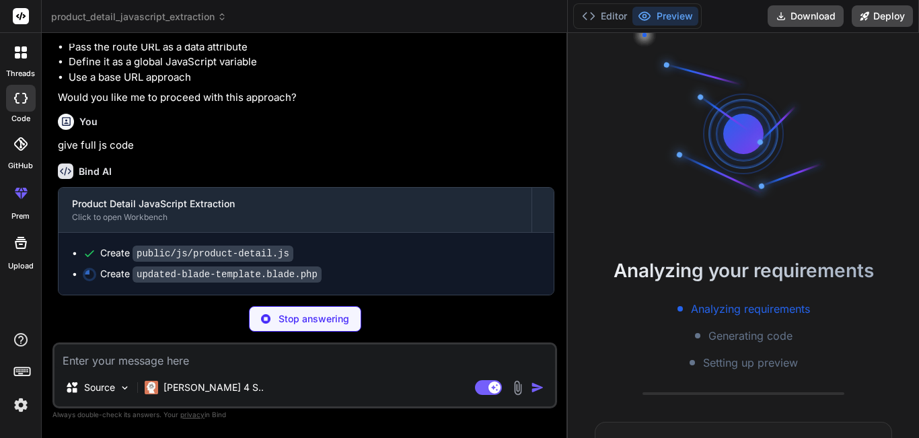
click at [180, 275] on code "updated-blade-template.blade.php" at bounding box center [227, 274] width 189 height 16
click at [90, 279] on circle at bounding box center [89, 274] width 12 height 12
click at [203, 276] on code "updated-blade-template.blade.php" at bounding box center [227, 274] width 189 height 16
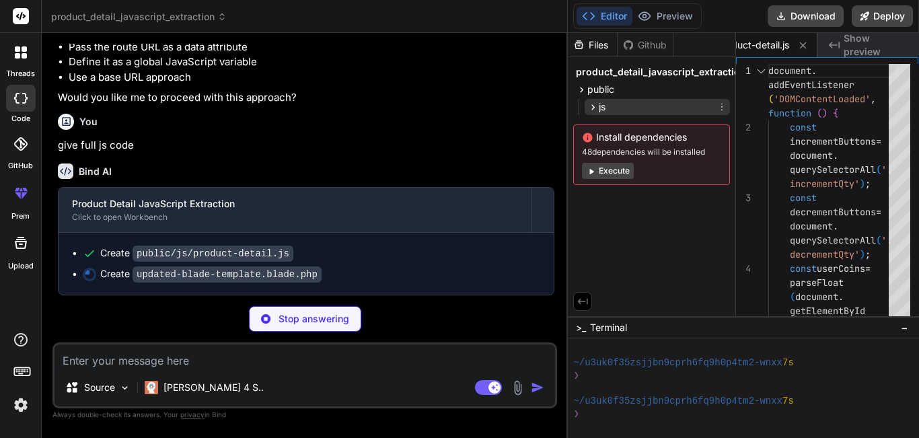
click at [630, 99] on div "js" at bounding box center [657, 107] width 145 height 16
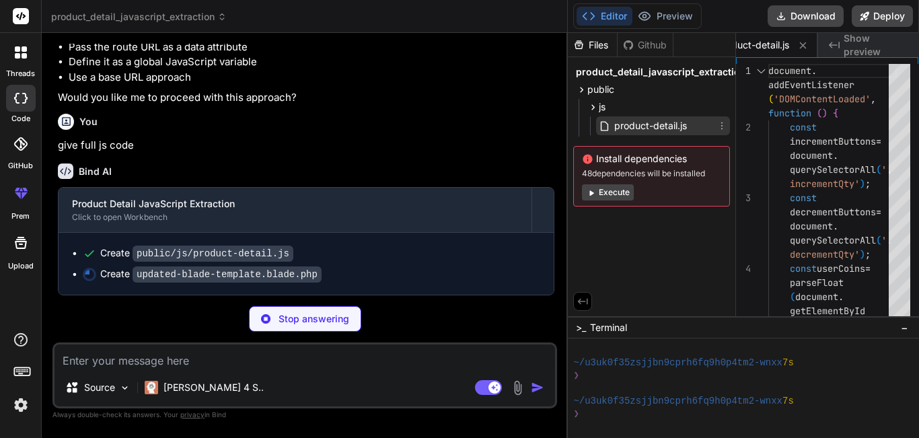
click at [636, 118] on span "product-detail.js" at bounding box center [650, 126] width 75 height 16
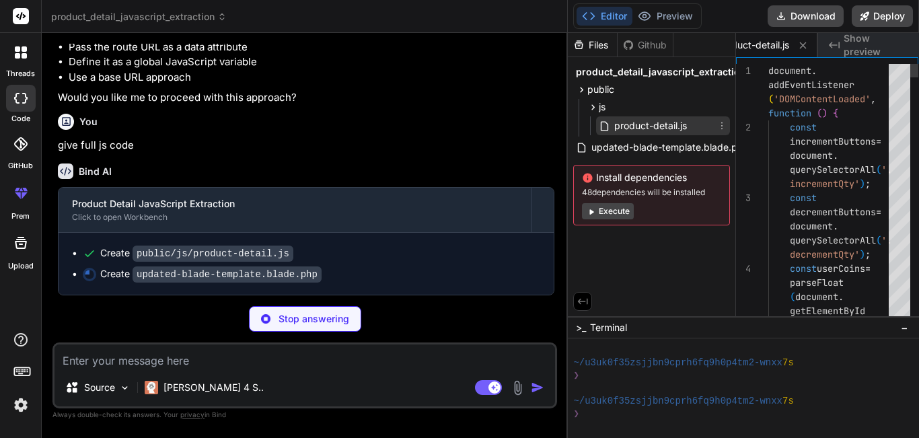
scroll to position [0, 0]
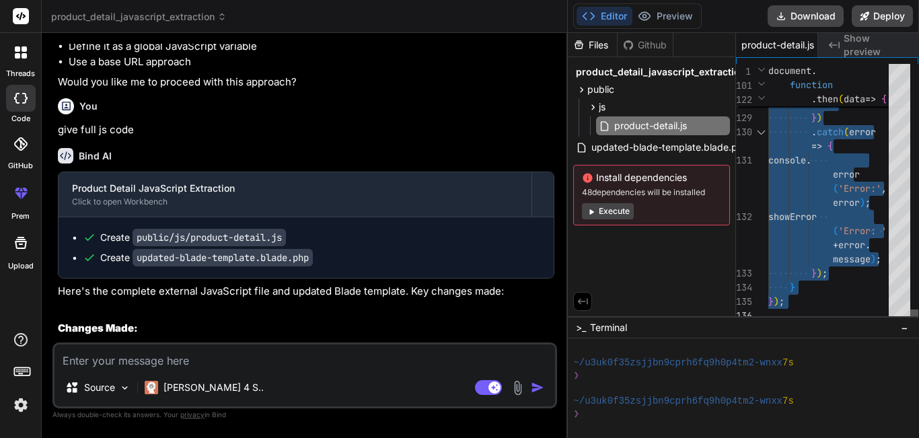
click at [918, 323] on div at bounding box center [914, 315] width 8 height 13
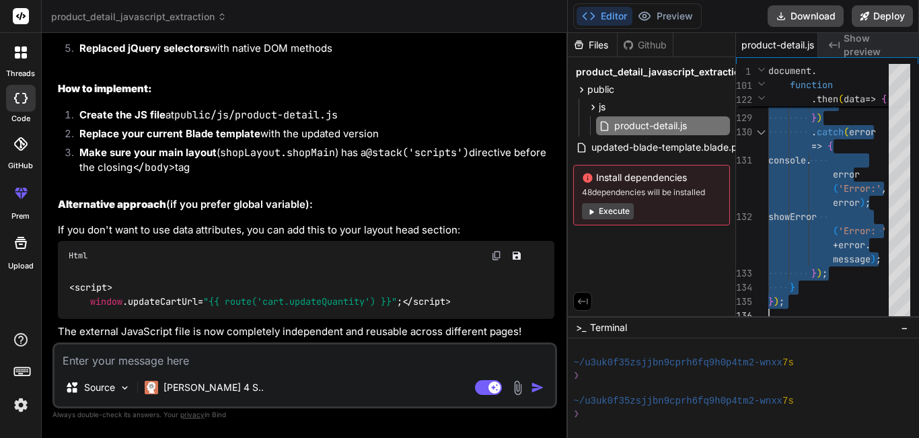
scroll to position [2169, 0]
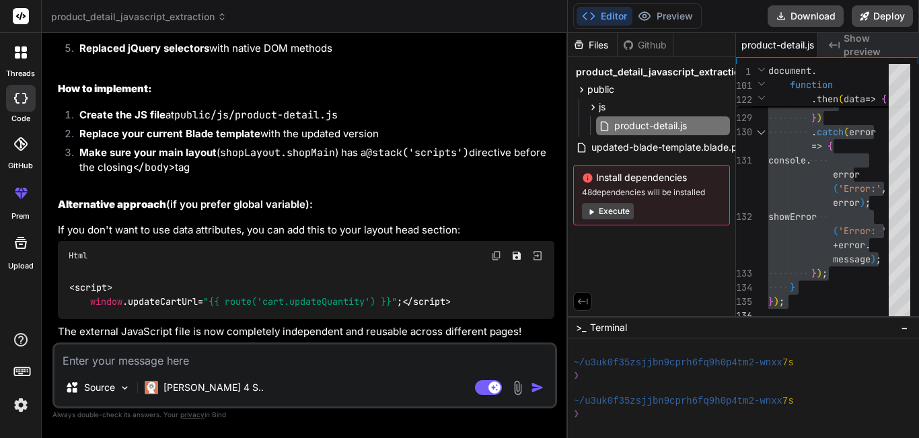
click at [292, 362] on textarea at bounding box center [304, 356] width 501 height 24
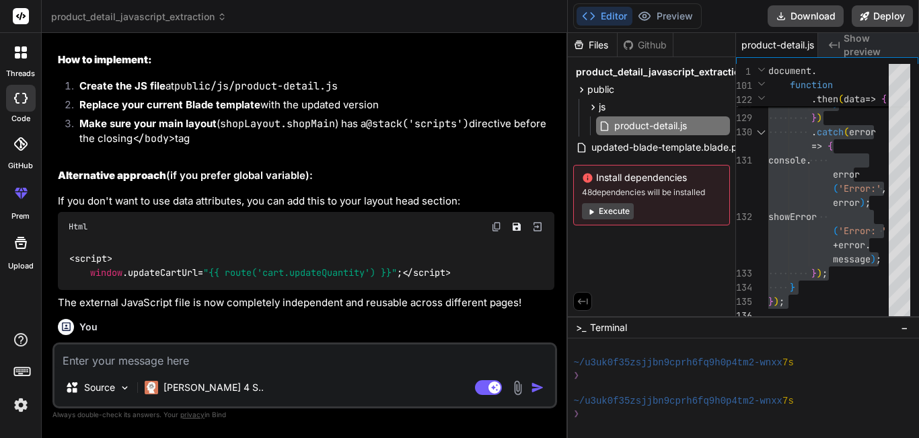
scroll to position [2308, 0]
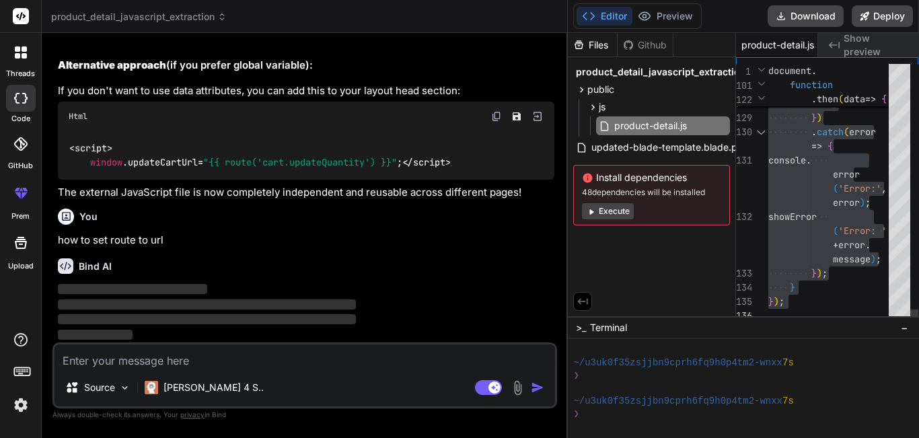
drag, startPoint x: 567, startPoint y: 229, endPoint x: 737, endPoint y: 216, distance: 171.4
click at [737, 216] on div "product_detail_javascript_extraction Created with Pixso. Bind AI Web Search Cre…" at bounding box center [480, 219] width 877 height 438
click at [843, 45] on div "Created with Pixso. Show preview" at bounding box center [868, 45] width 101 height 24
click at [786, 45] on span "product-detail.js" at bounding box center [777, 44] width 73 height 13
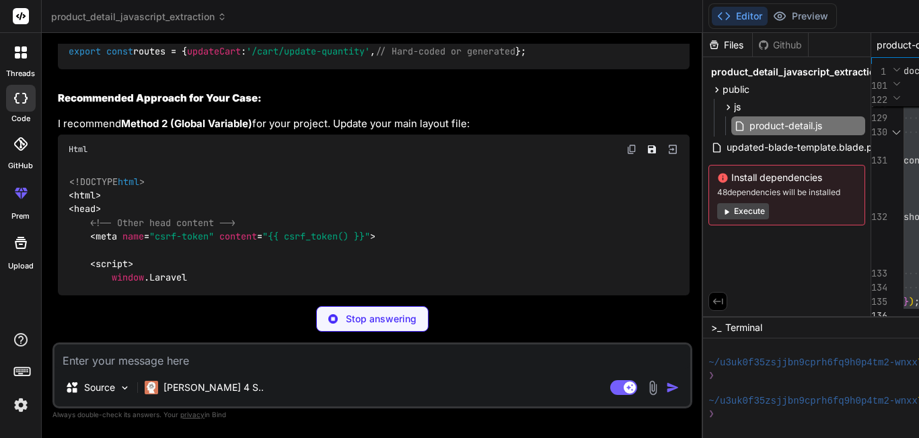
scroll to position [3743, 0]
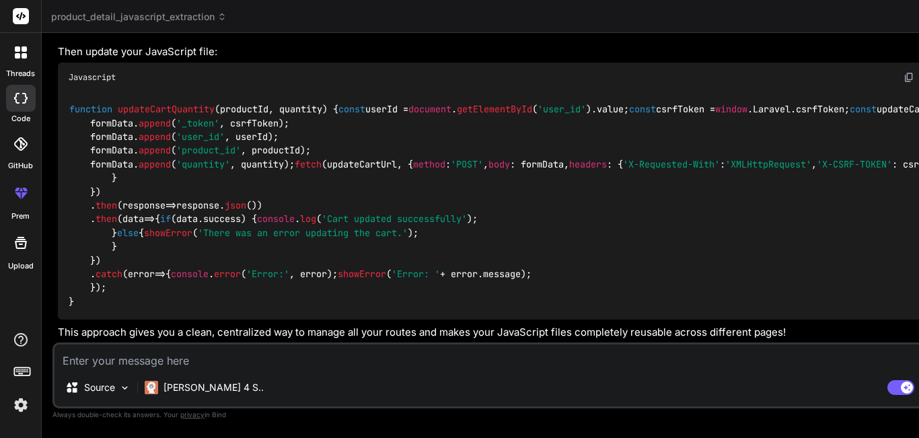
click at [178, 357] on textarea at bounding box center [510, 356] width 913 height 24
paste textarea "@extends('shopLayout.shopMain') @section('shopContent') <section class="product…"
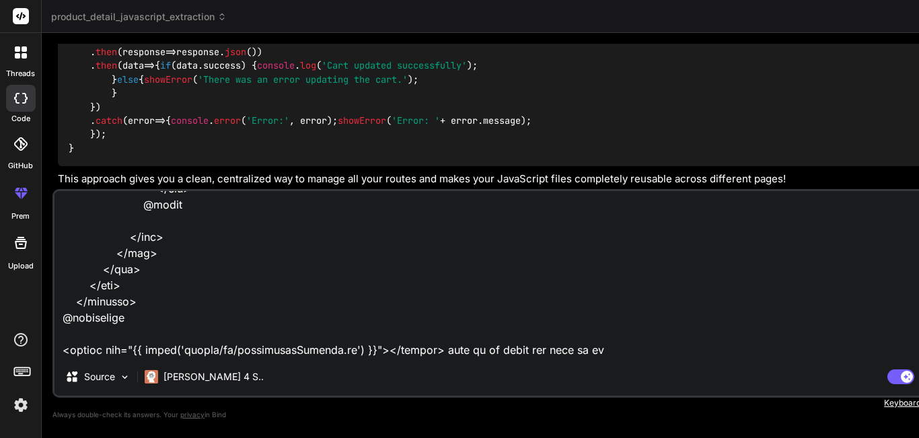
scroll to position [2101, 0]
paste textarea "document.addEventListener('DOMContentLoaded', function () { // const incrementB…"
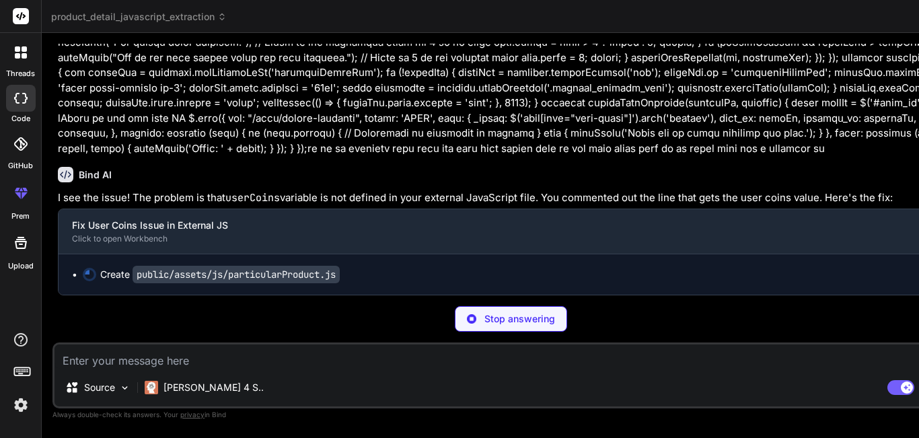
scroll to position [5970, 0]
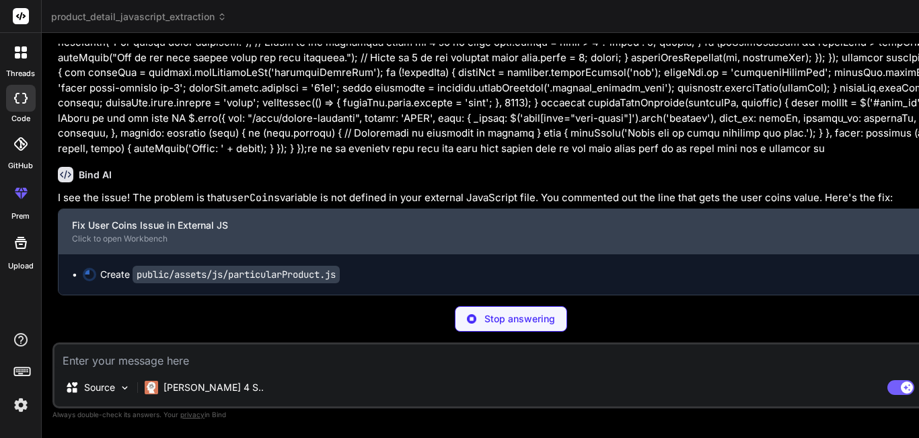
scroll to position [0, 275]
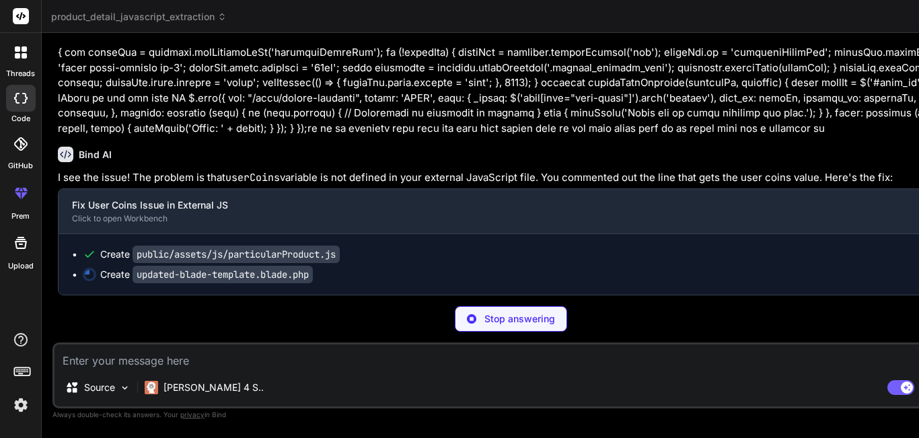
click at [201, 263] on code "public/assets/js/particularProduct.js" at bounding box center [236, 254] width 207 height 17
click at [99, 261] on div "Create public/assets/js/particularProduct.js" at bounding box center [518, 254] width 870 height 13
click at [133, 263] on code "public/assets/js/particularProduct.js" at bounding box center [236, 254] width 207 height 17
click at [165, 263] on code "public/assets/js/particularProduct.js" at bounding box center [236, 254] width 207 height 17
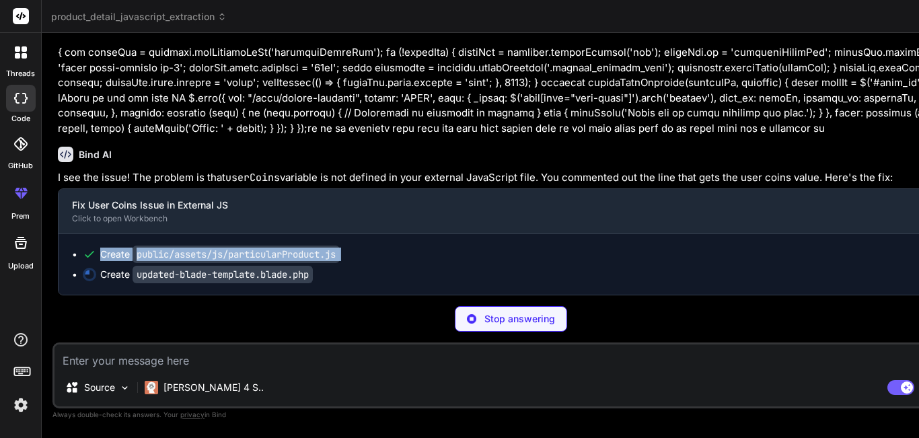
click at [165, 263] on code "public/assets/js/particularProduct.js" at bounding box center [236, 254] width 207 height 17
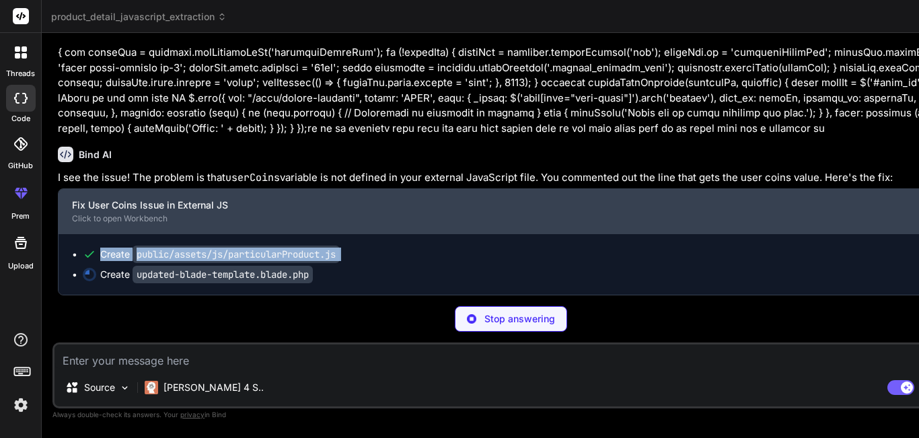
scroll to position [5990, 0]
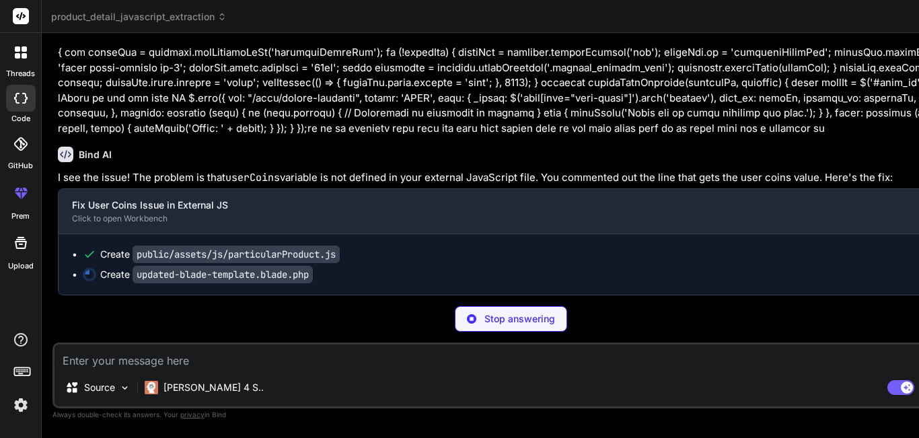
click at [145, 271] on code "updated-blade-template.blade.php" at bounding box center [223, 274] width 180 height 17
click at [135, 286] on div "Create public/assets/js/particularProduct.js Create updated-blade-template.blad…" at bounding box center [513, 264] width 908 height 61
drag, startPoint x: 63, startPoint y: 177, endPoint x: 386, endPoint y: 174, distance: 323.0
click at [386, 174] on p "I see the issue! The problem is that userCoins variable is not defined in your …" at bounding box center [512, 177] width 909 height 15
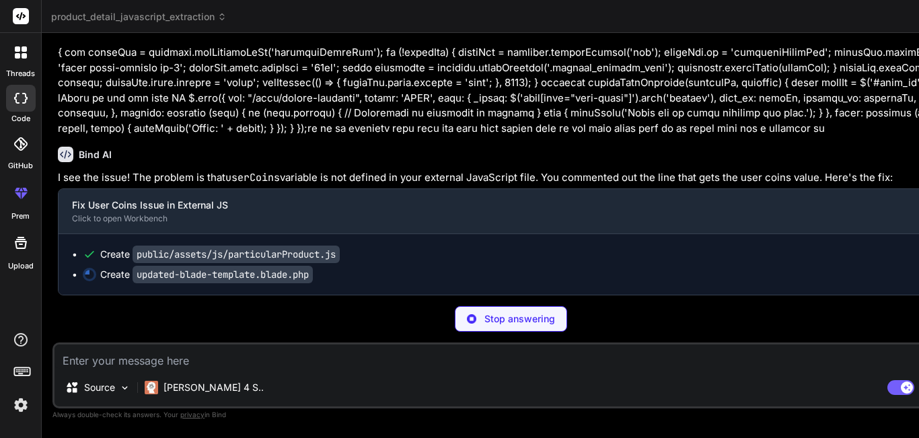
drag, startPoint x: 428, startPoint y: 172, endPoint x: 50, endPoint y: 162, distance: 378.3
click at [50, 162] on div "Bind AI Web Search Created with Pixso. Code Generator You hello Bind AI Hello! …" at bounding box center [511, 235] width 939 height 404
click at [293, 136] on div "Bind AI I see the issue! The problem is that userCoins variable is not defined …" at bounding box center [512, 215] width 909 height 159
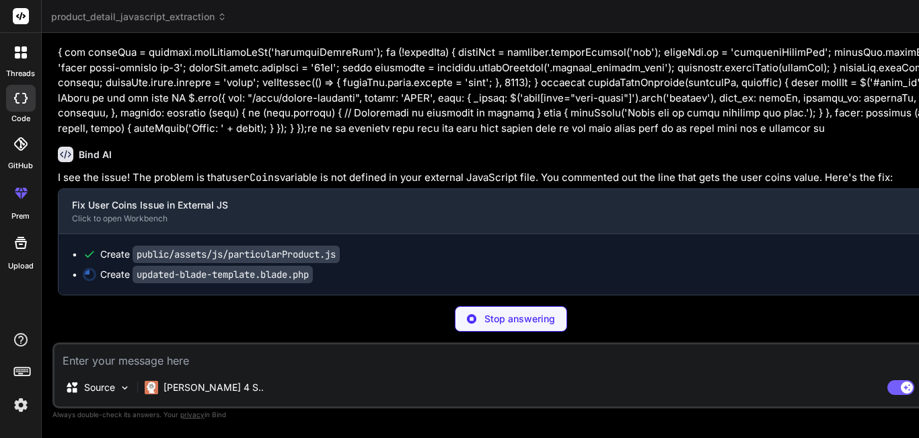
scroll to position [0, 106]
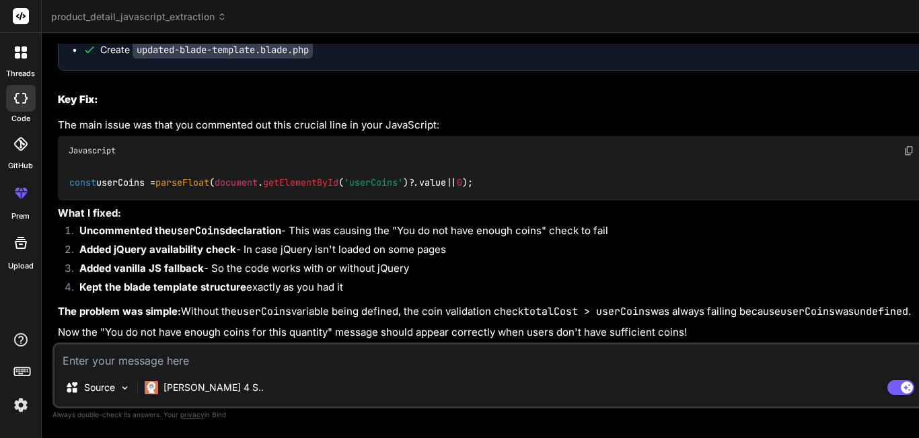
click at [249, 38] on code "public/assets/js/particularProduct.js" at bounding box center [236, 29] width 207 height 17
click at [176, 38] on code "public/assets/js/particularProduct.js" at bounding box center [236, 29] width 207 height 17
click at [151, 38] on code "public/assets/js/particularProduct.js" at bounding box center [236, 29] width 207 height 17
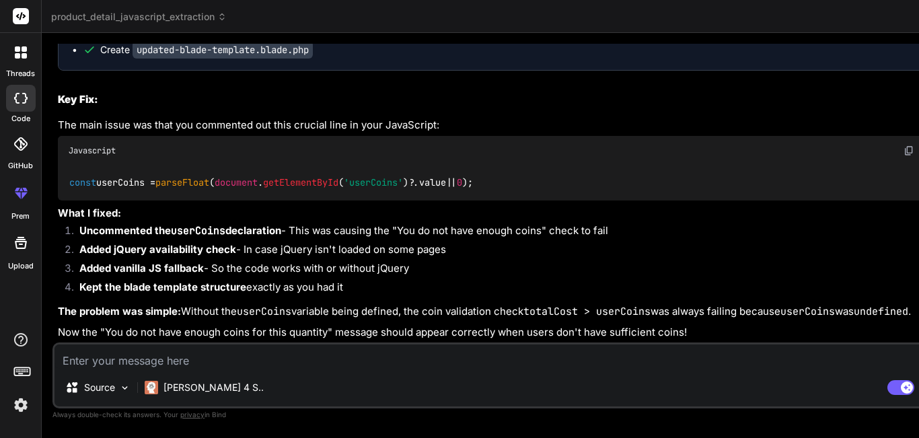
click at [151, 38] on code "public/assets/js/particularProduct.js" at bounding box center [236, 29] width 207 height 17
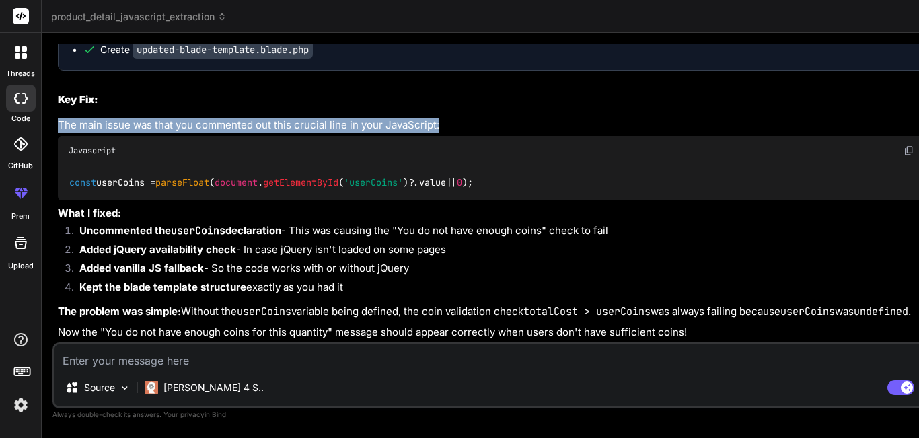
drag, startPoint x: 60, startPoint y: 147, endPoint x: 445, endPoint y: 152, distance: 385.6
click at [445, 133] on p "The main issue was that you commented out this crucial line in your JavaScript:" at bounding box center [512, 125] width 909 height 15
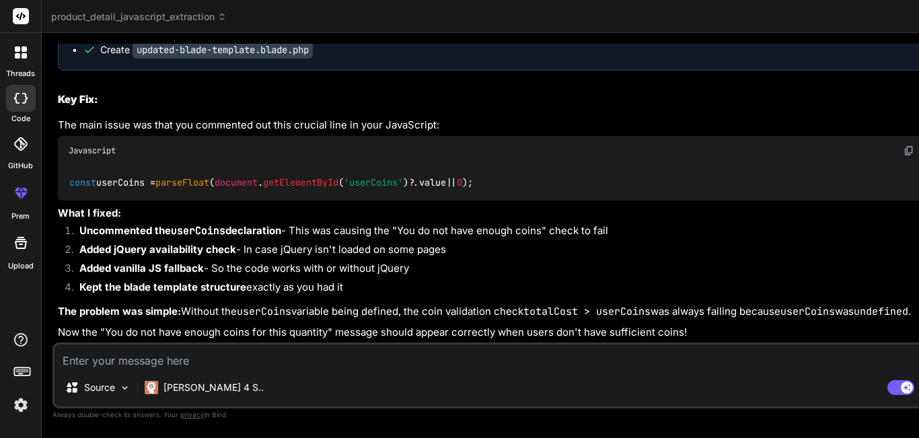
click at [445, 133] on p "The main issue was that you commented out this crucial line in your JavaScript:" at bounding box center [512, 125] width 909 height 15
click at [112, 190] on code "const userCoins = parseFloat ( document . getElementById ( 'userCoins' )?. valu…" at bounding box center [272, 183] width 406 height 14
copy code "userCoins"
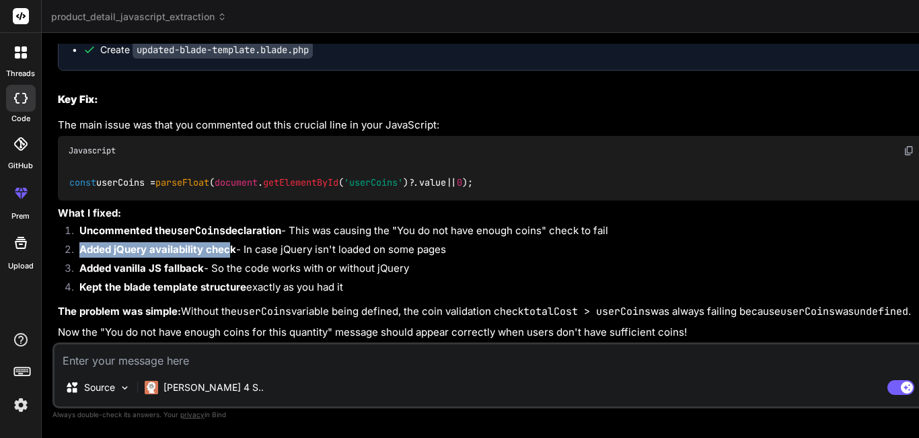
drag, startPoint x: 69, startPoint y: 219, endPoint x: 230, endPoint y: 219, distance: 160.8
click at [230, 242] on li "Added jQuery availability check - In case jQuery isn't loaded on some pages" at bounding box center [518, 251] width 898 height 19
click at [230, 243] on strong "Added jQuery availability check" at bounding box center [157, 249] width 157 height 13
click at [135, 262] on strong "Added vanilla JS fallback" at bounding box center [141, 268] width 124 height 13
click at [233, 367] on textarea at bounding box center [510, 356] width 913 height 24
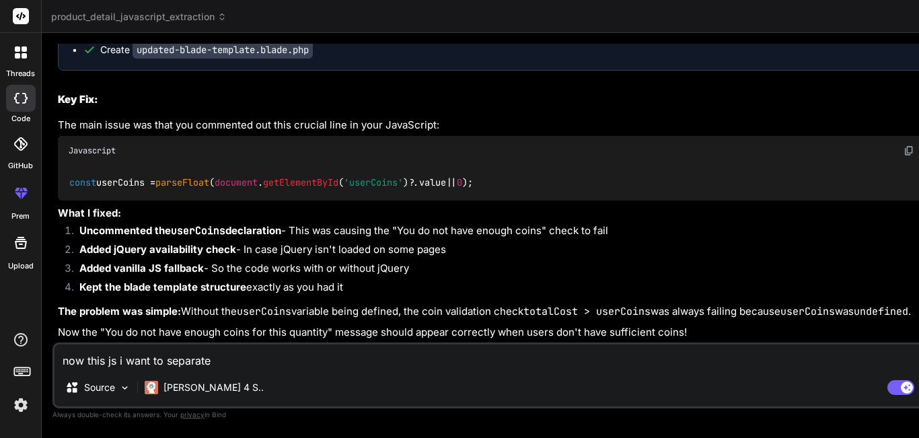
paste textarea "$(document).ready(function () { $('.buy_btn').on('click', function () { const p…"
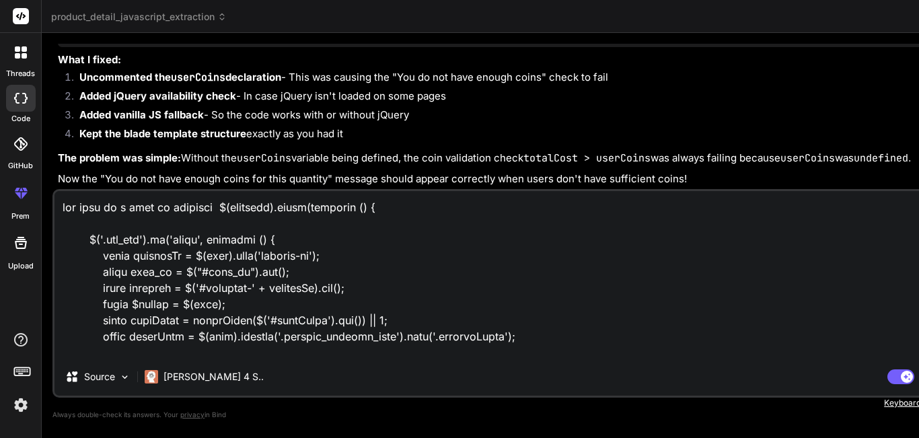
scroll to position [1245, 0]
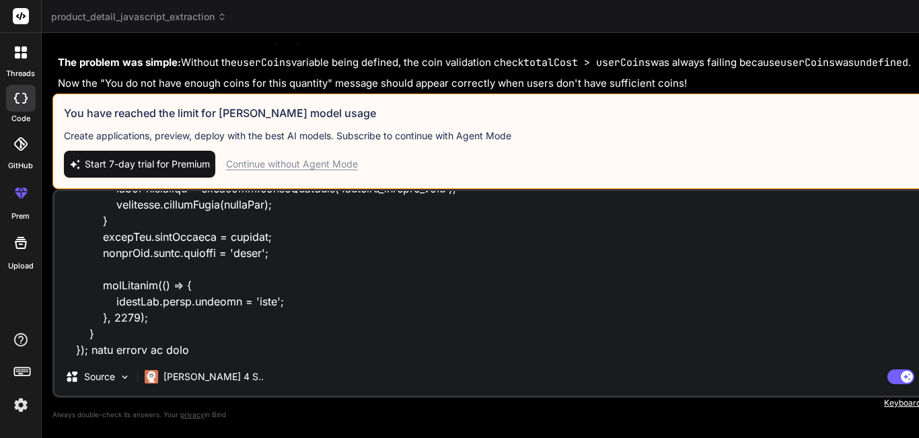
click at [332, 162] on div "Continue without Agent Mode" at bounding box center [292, 163] width 132 height 13
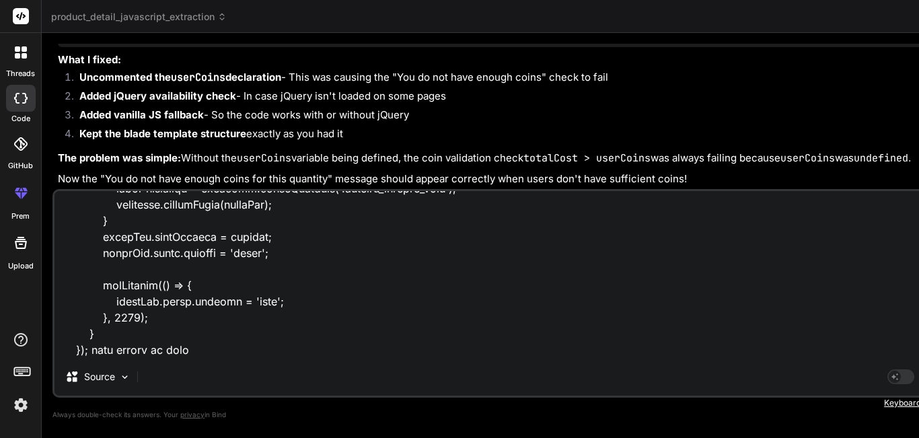
scroll to position [1246, 0]
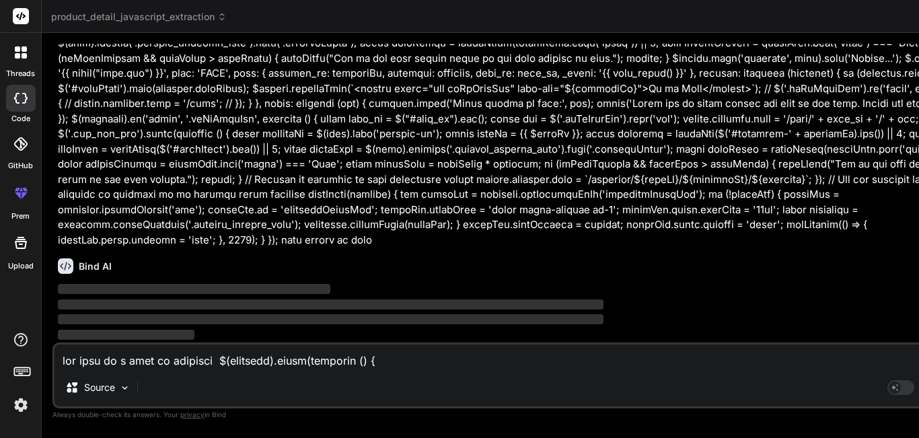
scroll to position [6806, 0]
